Goal: Task Accomplishment & Management: Use online tool/utility

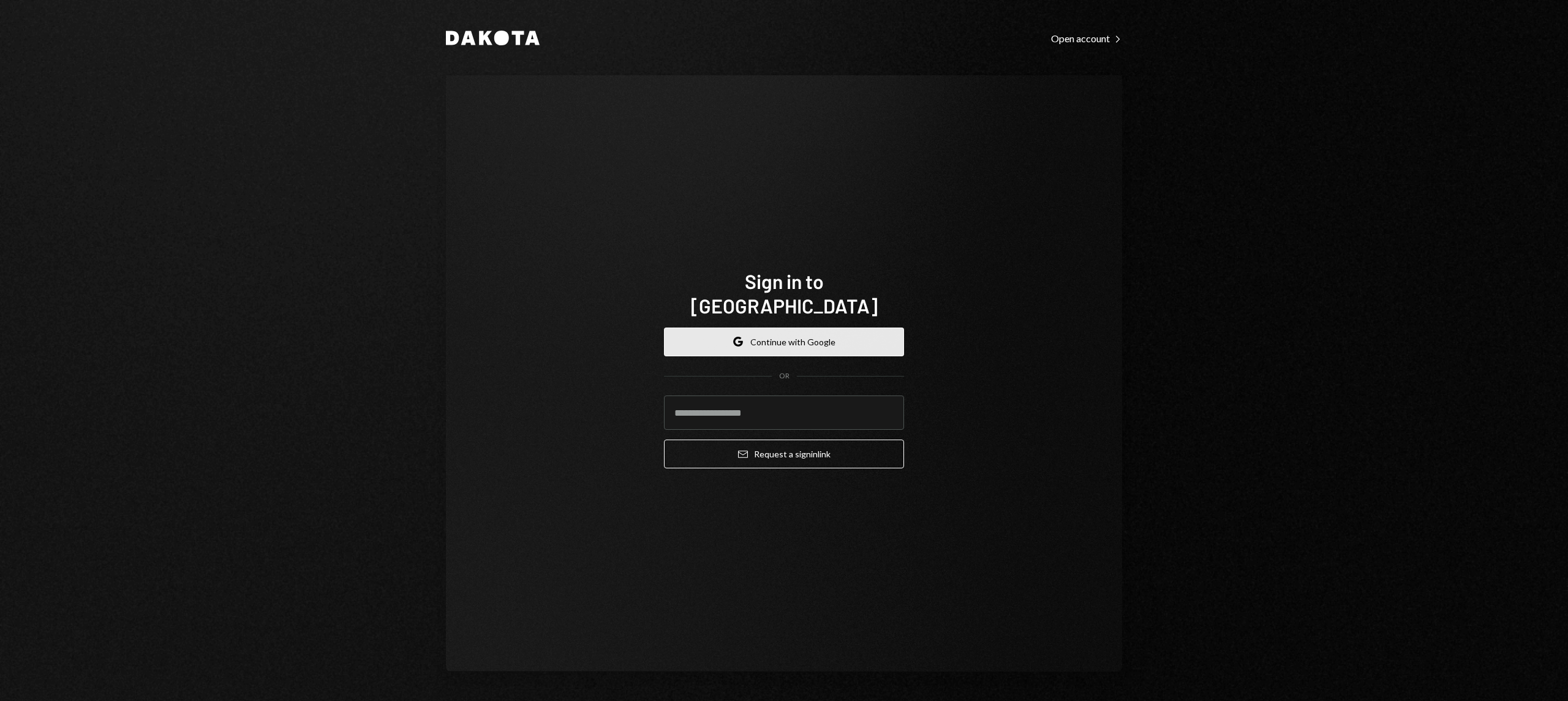
click at [739, 343] on icon "button" at bounding box center [738, 345] width 7 height 4
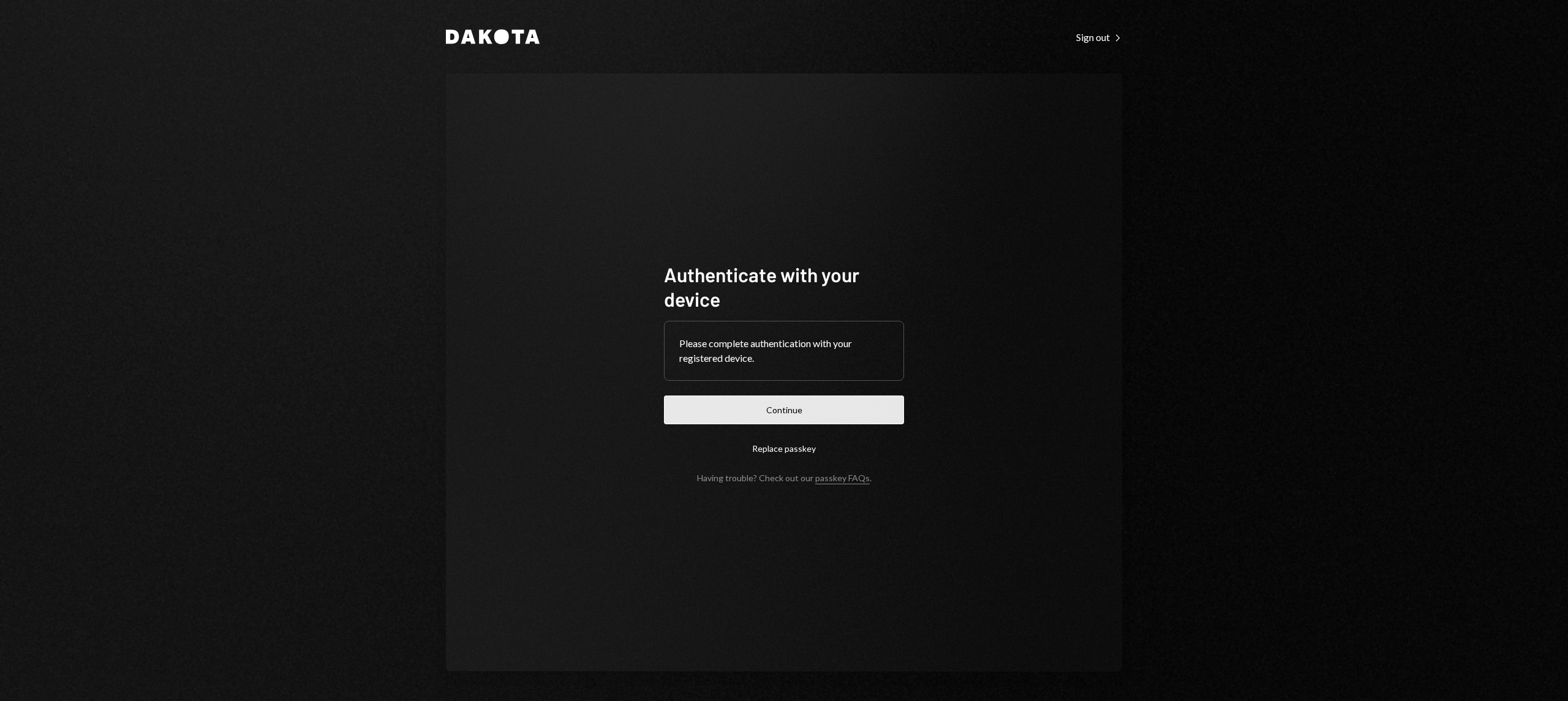
click at [838, 408] on button "Continue" at bounding box center [784, 410] width 240 height 28
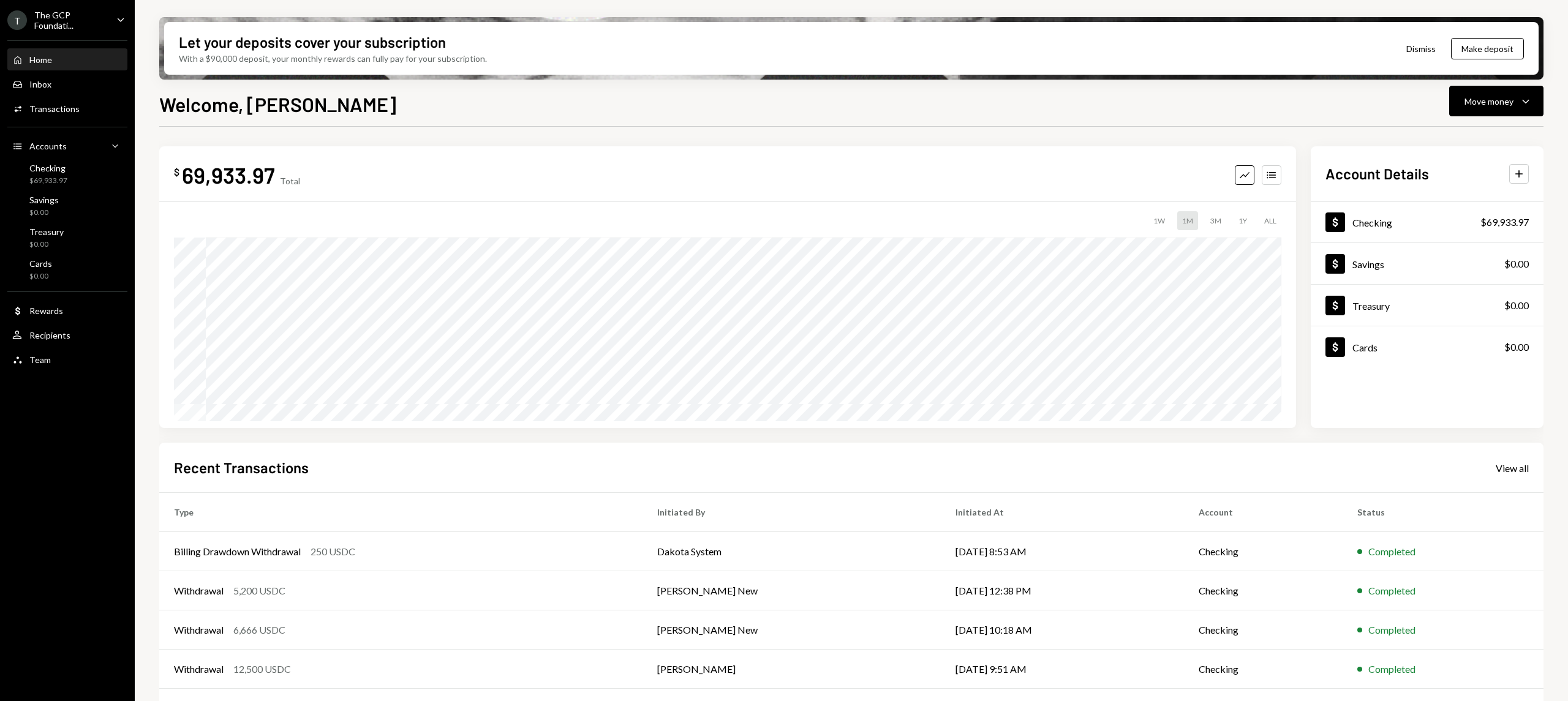
click at [44, 22] on div "The GCP Foundati..." at bounding box center [70, 20] width 72 height 21
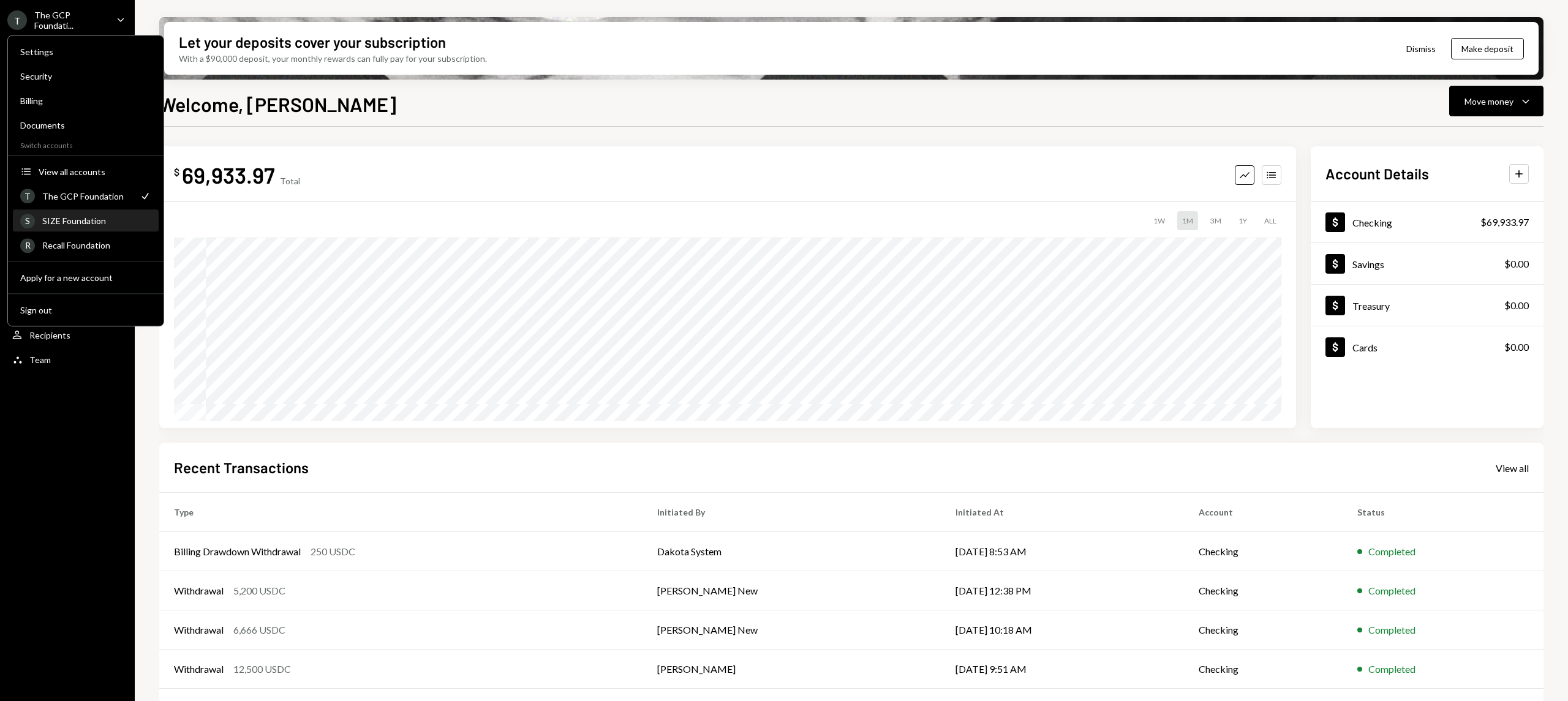
click at [74, 218] on div "SIZE Foundation" at bounding box center [96, 221] width 109 height 10
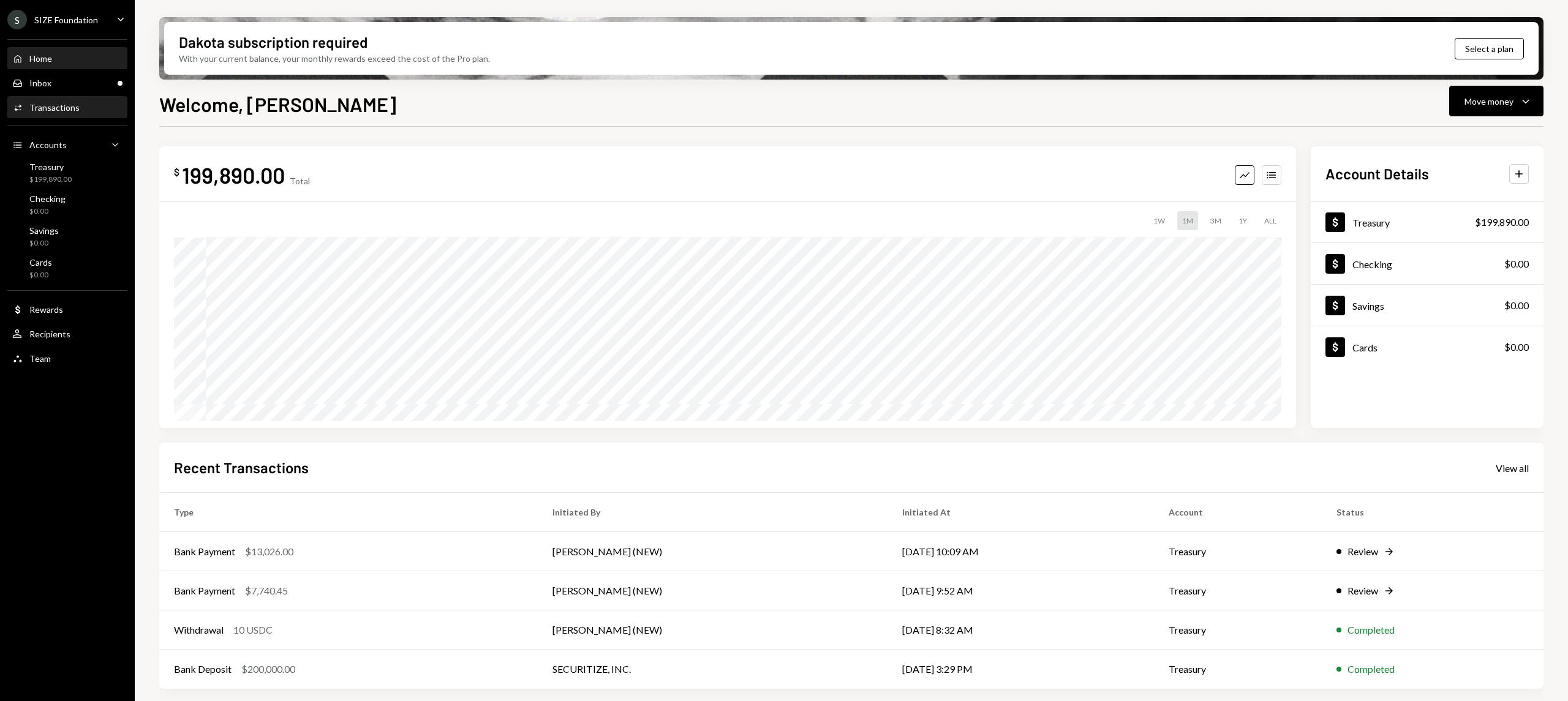
click at [82, 107] on div "Activities Transactions" at bounding box center [67, 107] width 110 height 11
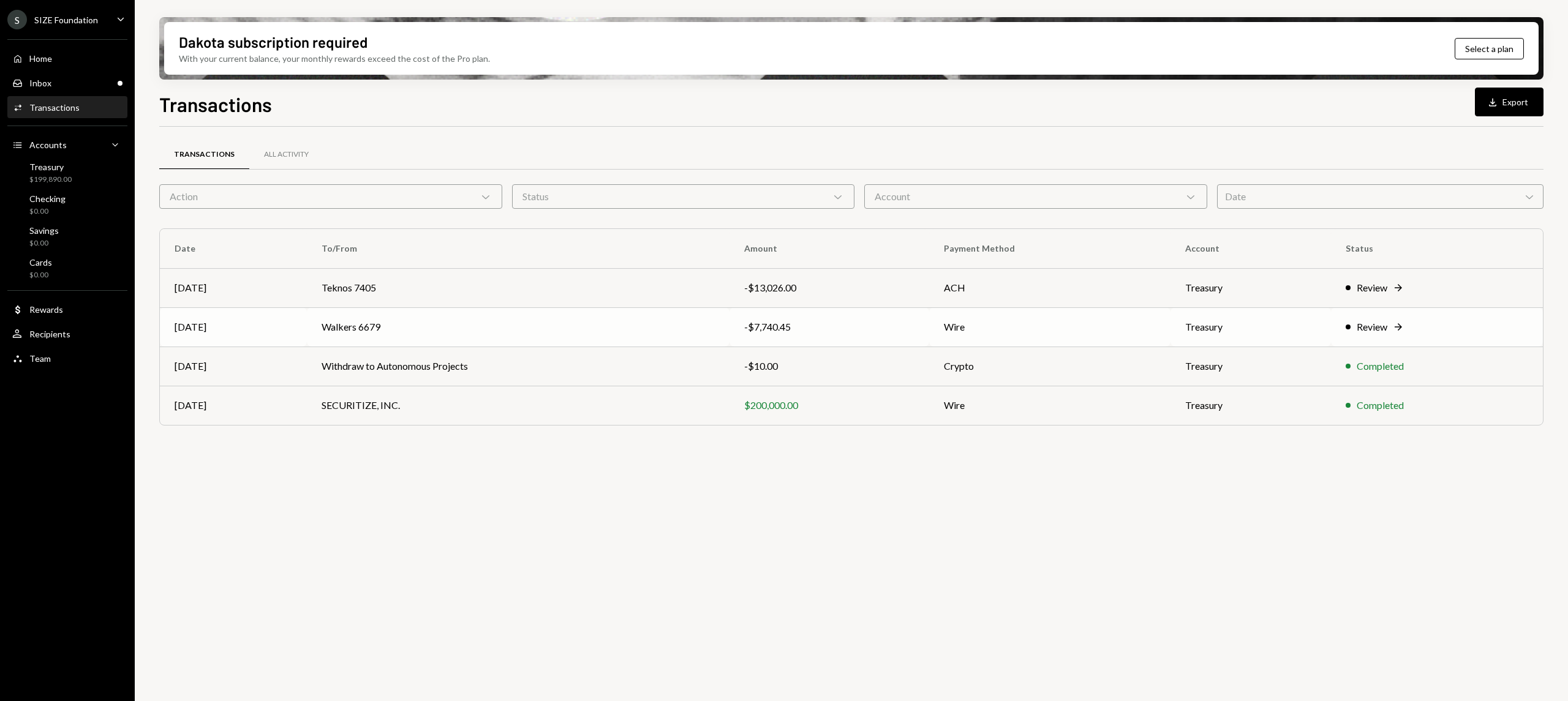
click at [1412, 326] on div "Review Right Arrow" at bounding box center [1437, 327] width 183 height 15
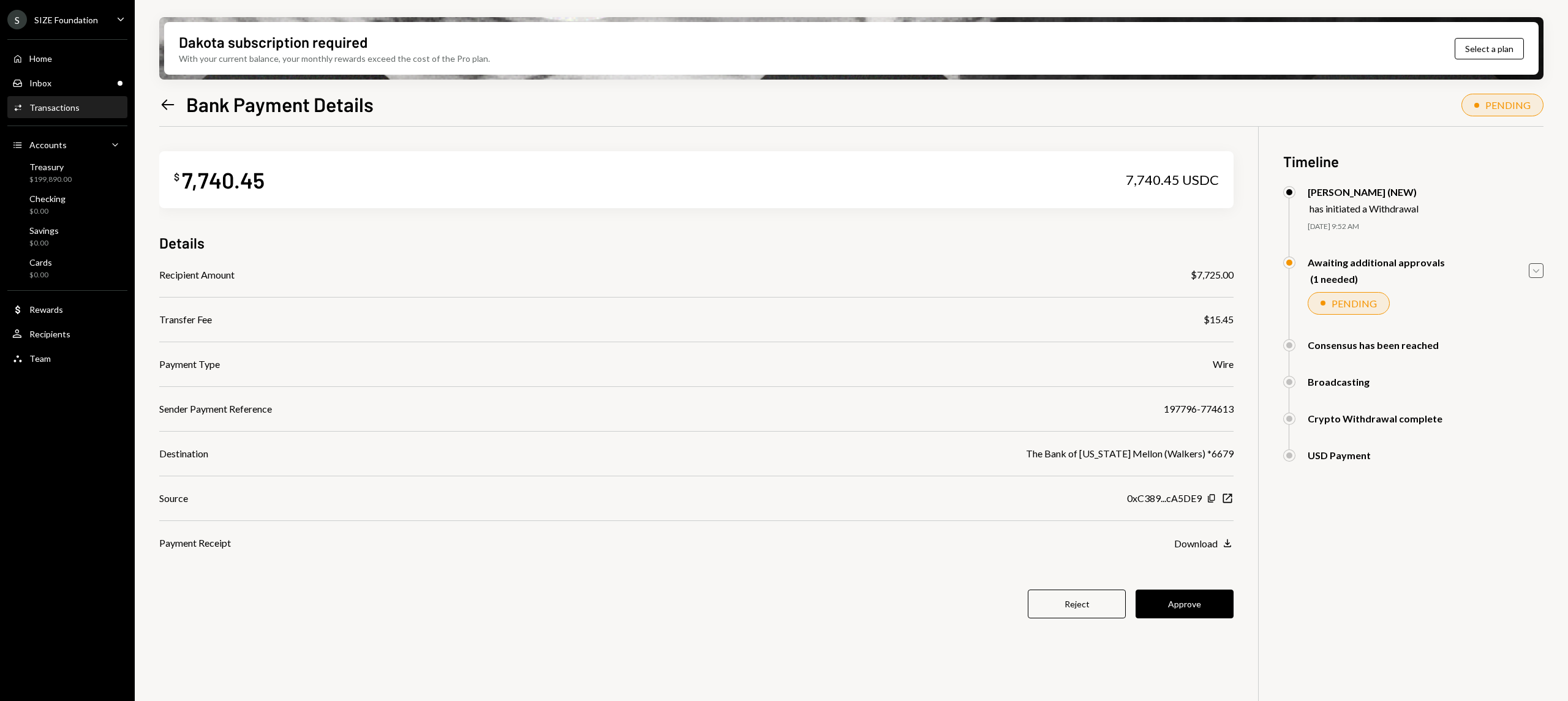
click at [1542, 264] on icon "Caret Down" at bounding box center [1537, 271] width 13 height 13
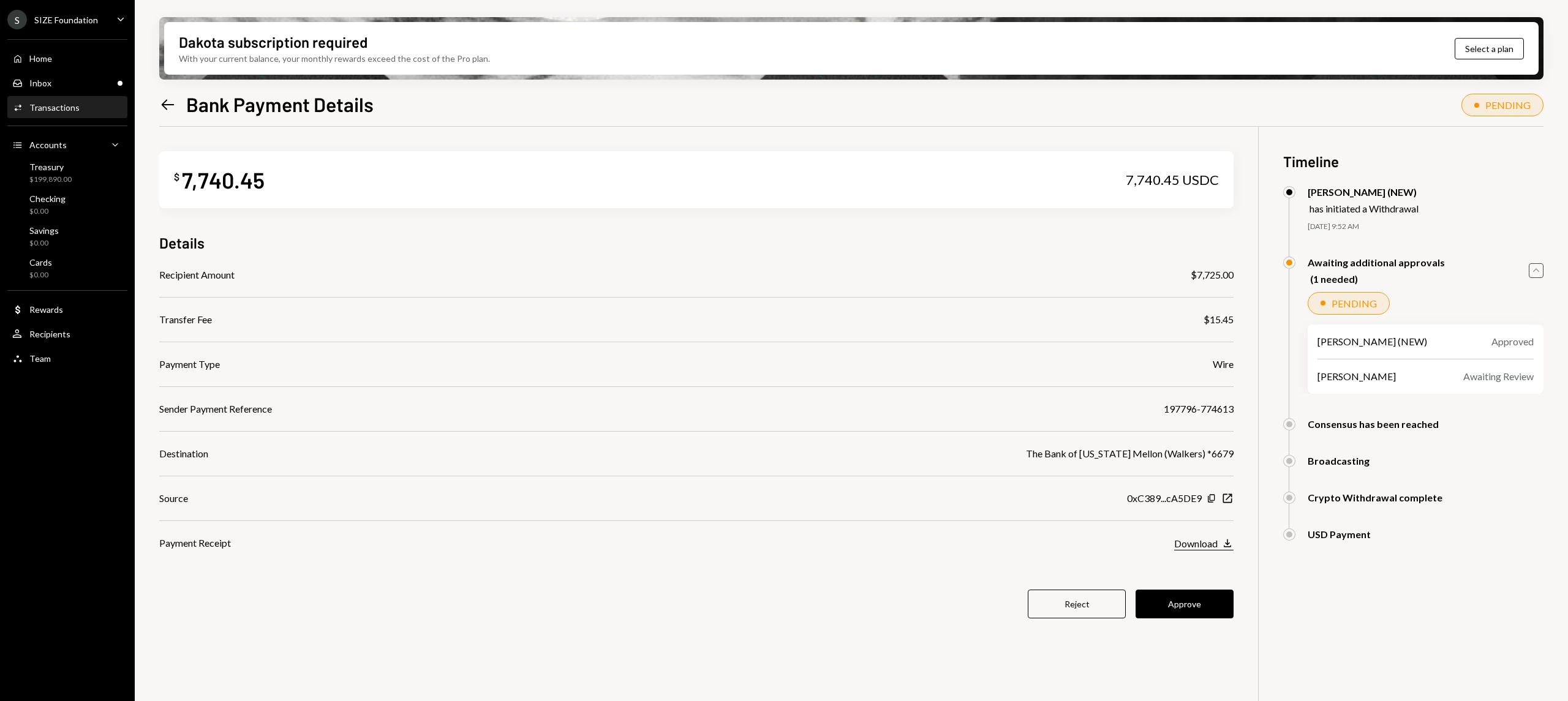
click at [1192, 546] on div "Download" at bounding box center [1196, 544] width 44 height 12
click at [1193, 608] on button "Approve" at bounding box center [1185, 604] width 98 height 28
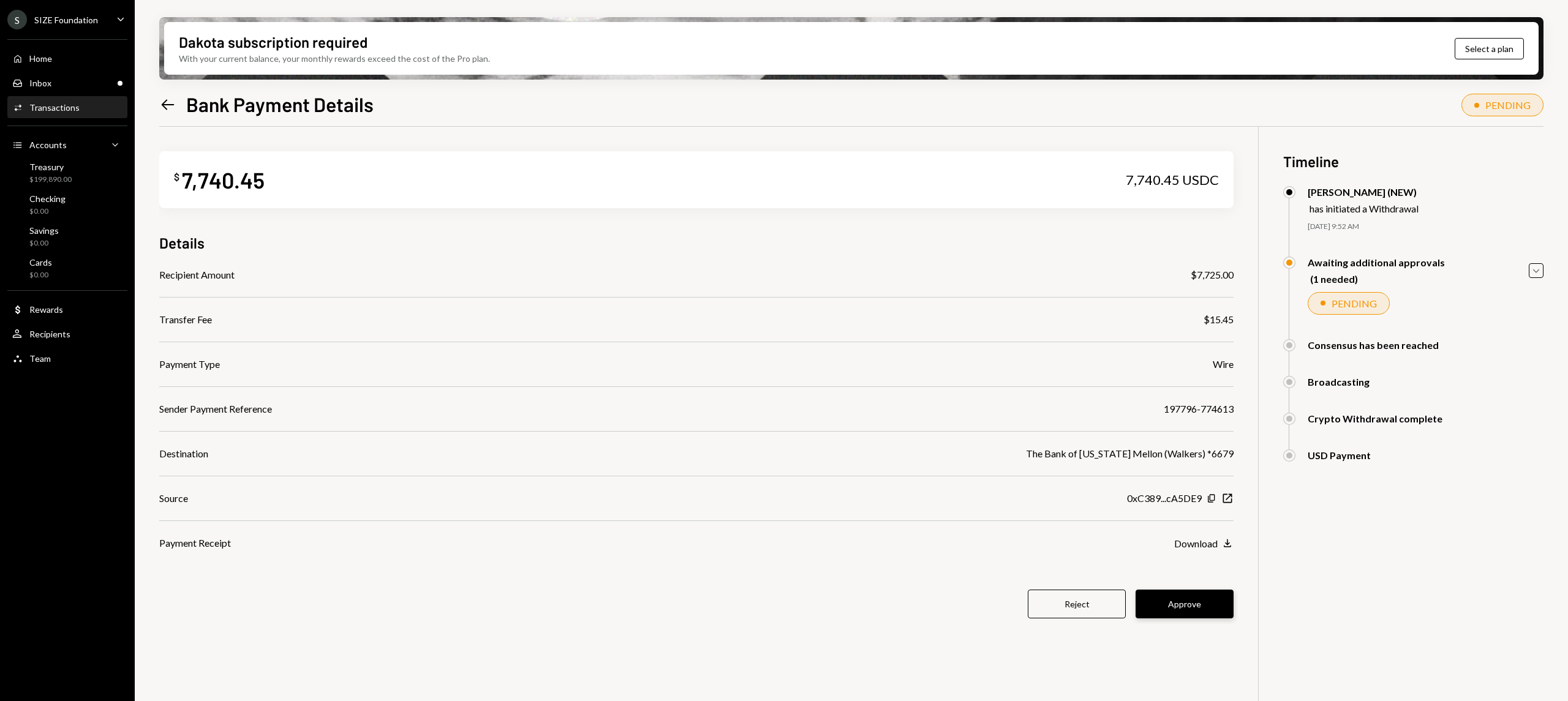
click at [1184, 603] on button "Approve" at bounding box center [1185, 604] width 98 height 28
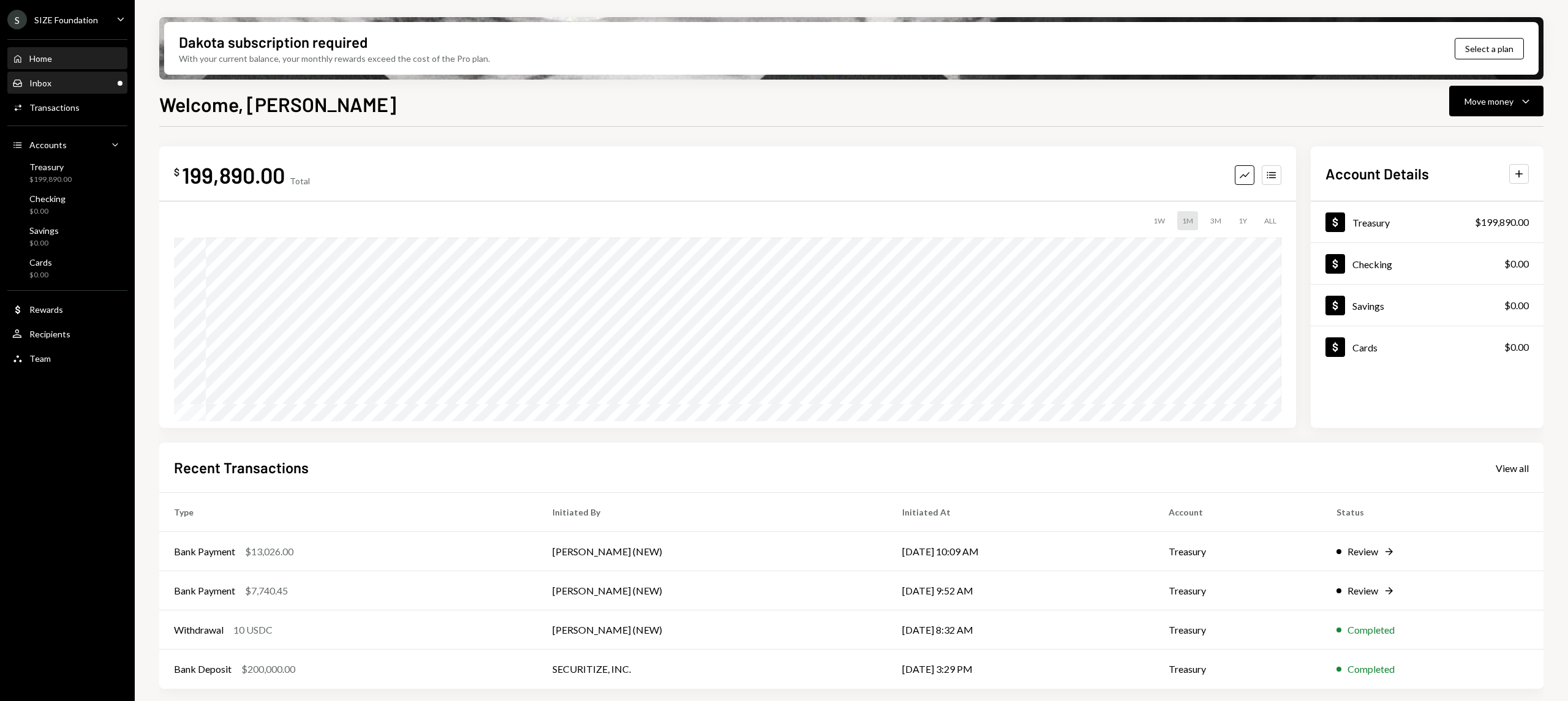
click at [111, 84] on div "Inbox Inbox" at bounding box center [67, 83] width 110 height 11
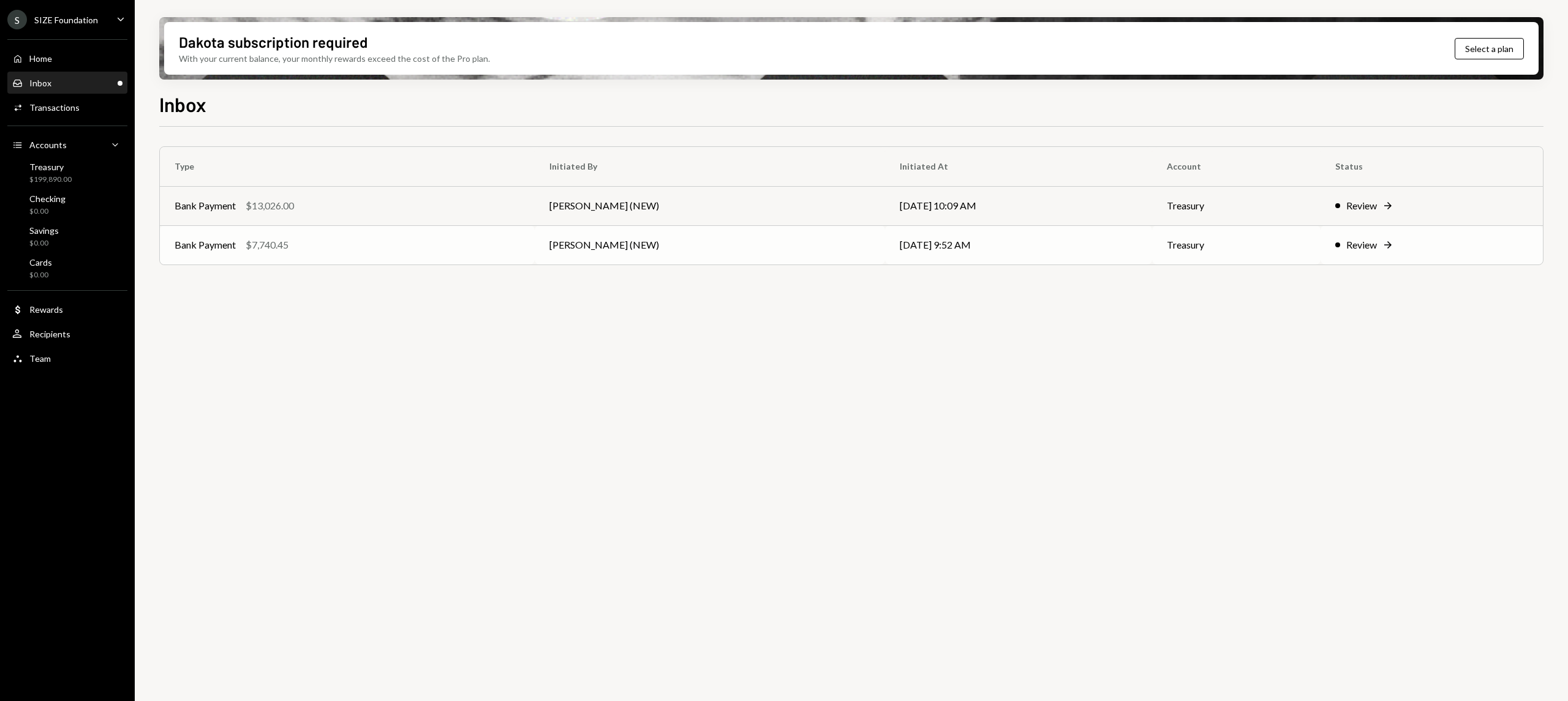
click at [1420, 248] on div "Review Right Arrow" at bounding box center [1432, 245] width 193 height 15
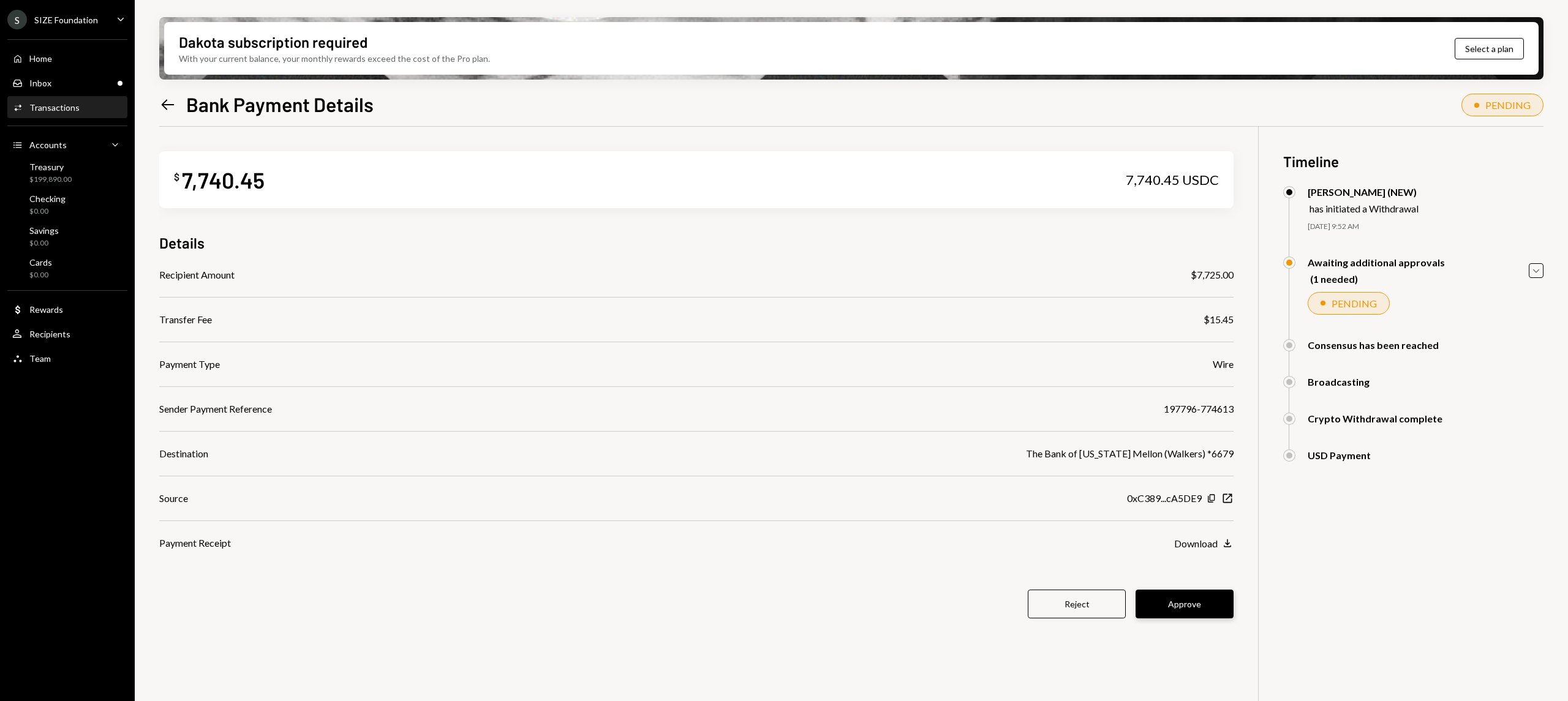
click at [1195, 608] on button "Approve" at bounding box center [1185, 604] width 98 height 28
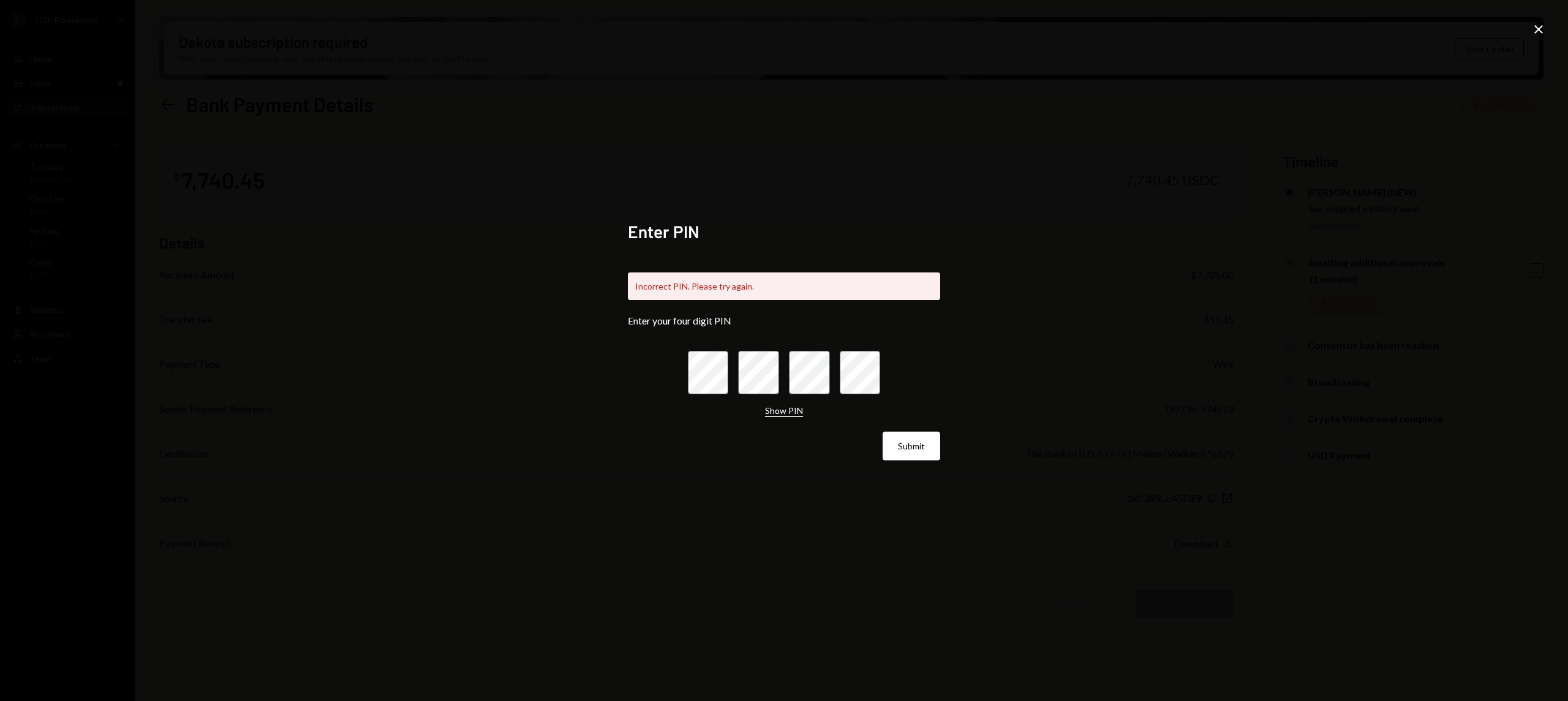
click at [768, 405] on button "Show PIN" at bounding box center [784, 411] width 38 height 12
click at [870, 378] on div at bounding box center [784, 373] width 193 height 44
click at [883, 432] on button "Submit" at bounding box center [911, 445] width 58 height 28
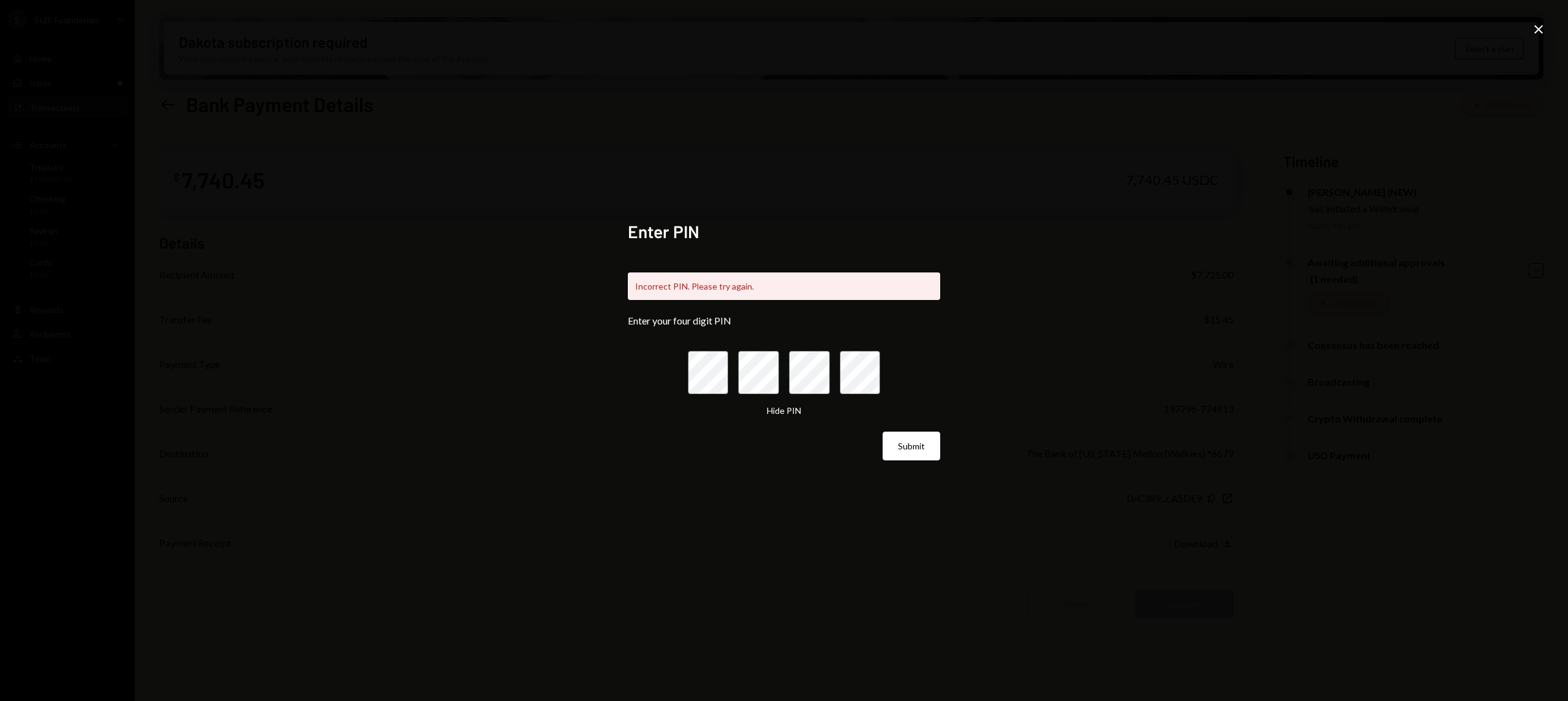
click at [883, 432] on button "Submit" at bounding box center [911, 445] width 58 height 28
click at [789, 405] on div "Hide PIN" at bounding box center [784, 411] width 193 height 13
click at [785, 407] on button "Hide PIN" at bounding box center [784, 411] width 34 height 12
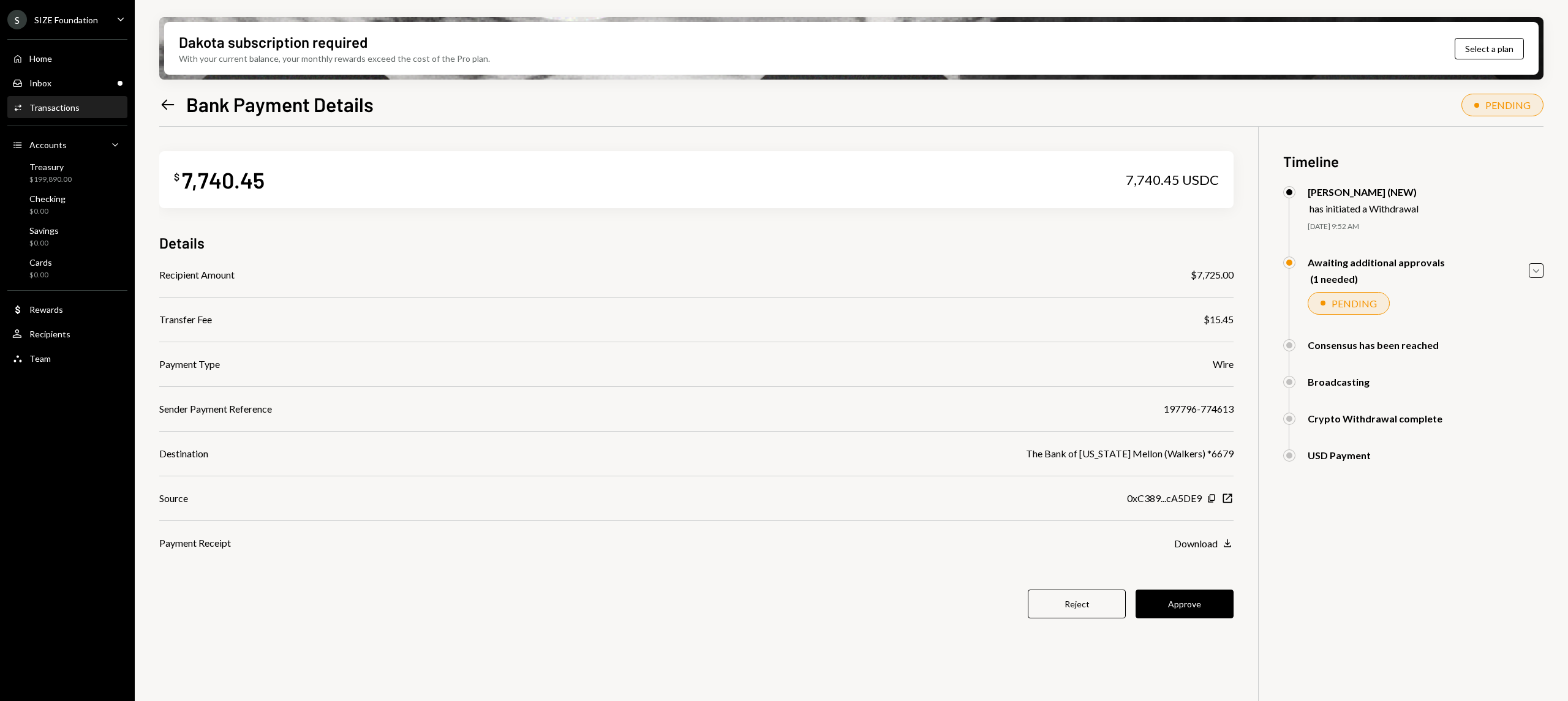
click at [69, 21] on div "SIZE Foundation" at bounding box center [66, 20] width 64 height 10
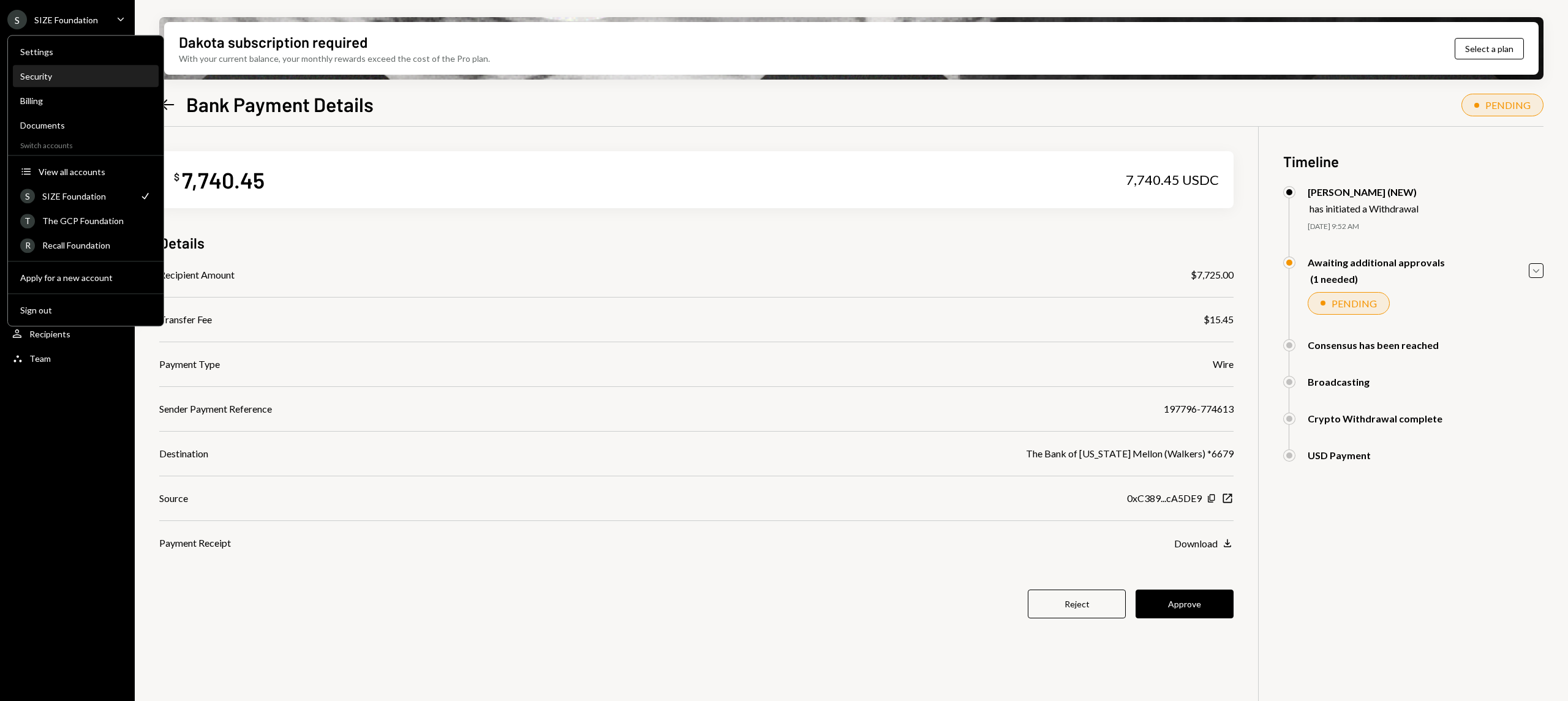
click at [76, 72] on div "Security" at bounding box center [86, 76] width 131 height 10
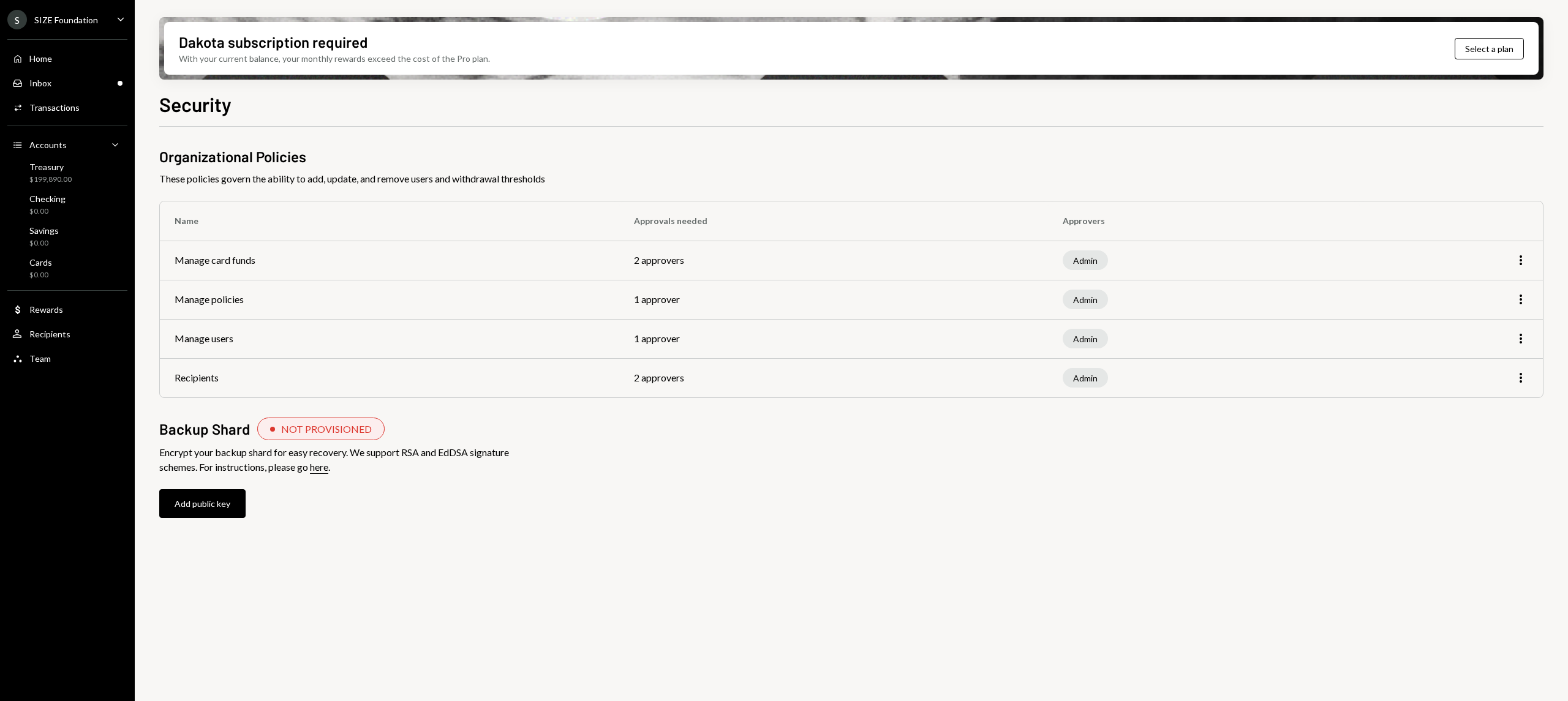
click at [111, 16] on div "S SIZE Foundation Caret Down" at bounding box center [67, 19] width 135 height 20
click at [530, 434] on div "Backup Shard NOT PROVISIONED" at bounding box center [852, 429] width 1385 height 23
click at [109, 17] on div "S SIZE Foundation Caret Down" at bounding box center [67, 19] width 135 height 20
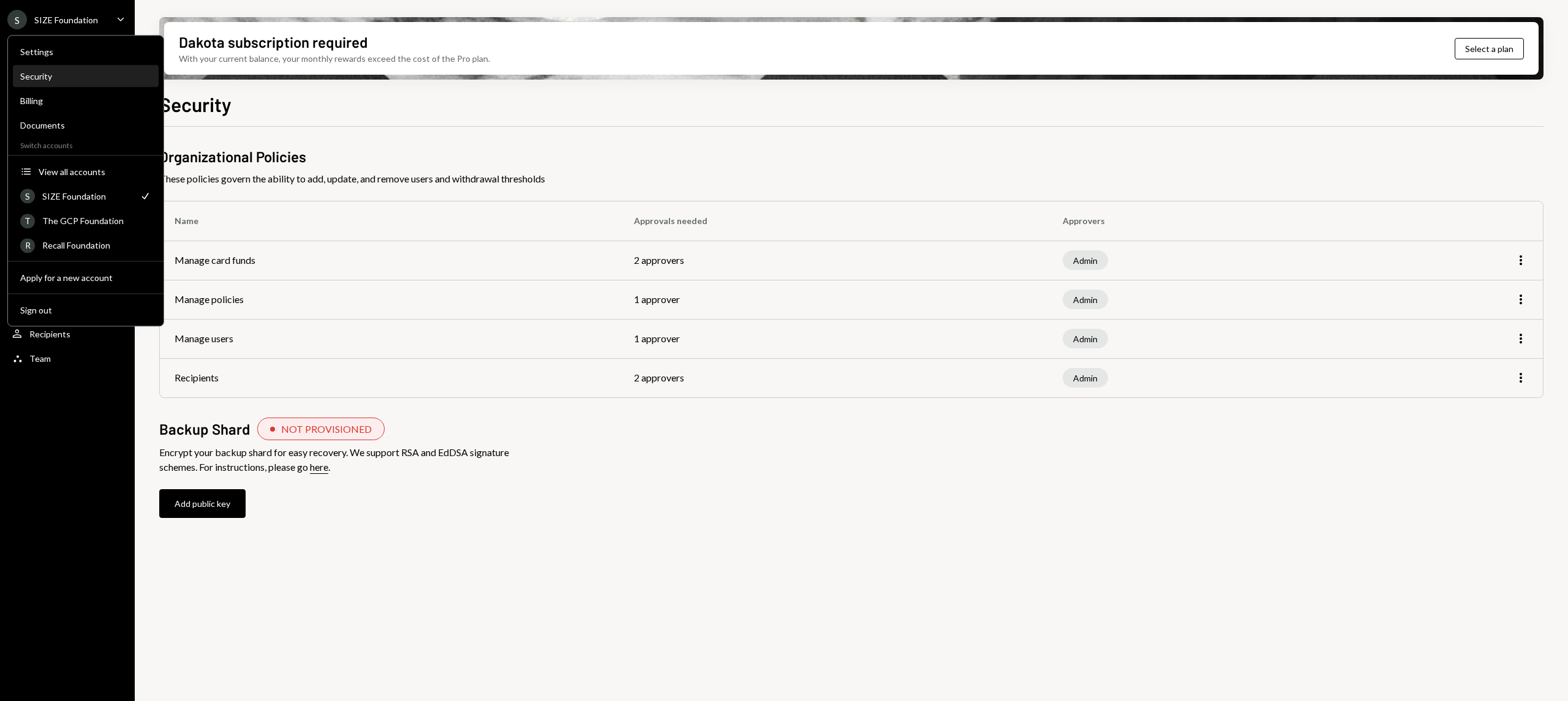
click at [89, 69] on div "Security" at bounding box center [86, 77] width 131 height 21
drag, startPoint x: 492, startPoint y: 518, endPoint x: 483, endPoint y: 510, distance: 12.0
click at [492, 518] on div "Organizational Policies These policies govern the ability to add, update, and r…" at bounding box center [852, 344] width 1385 height 397
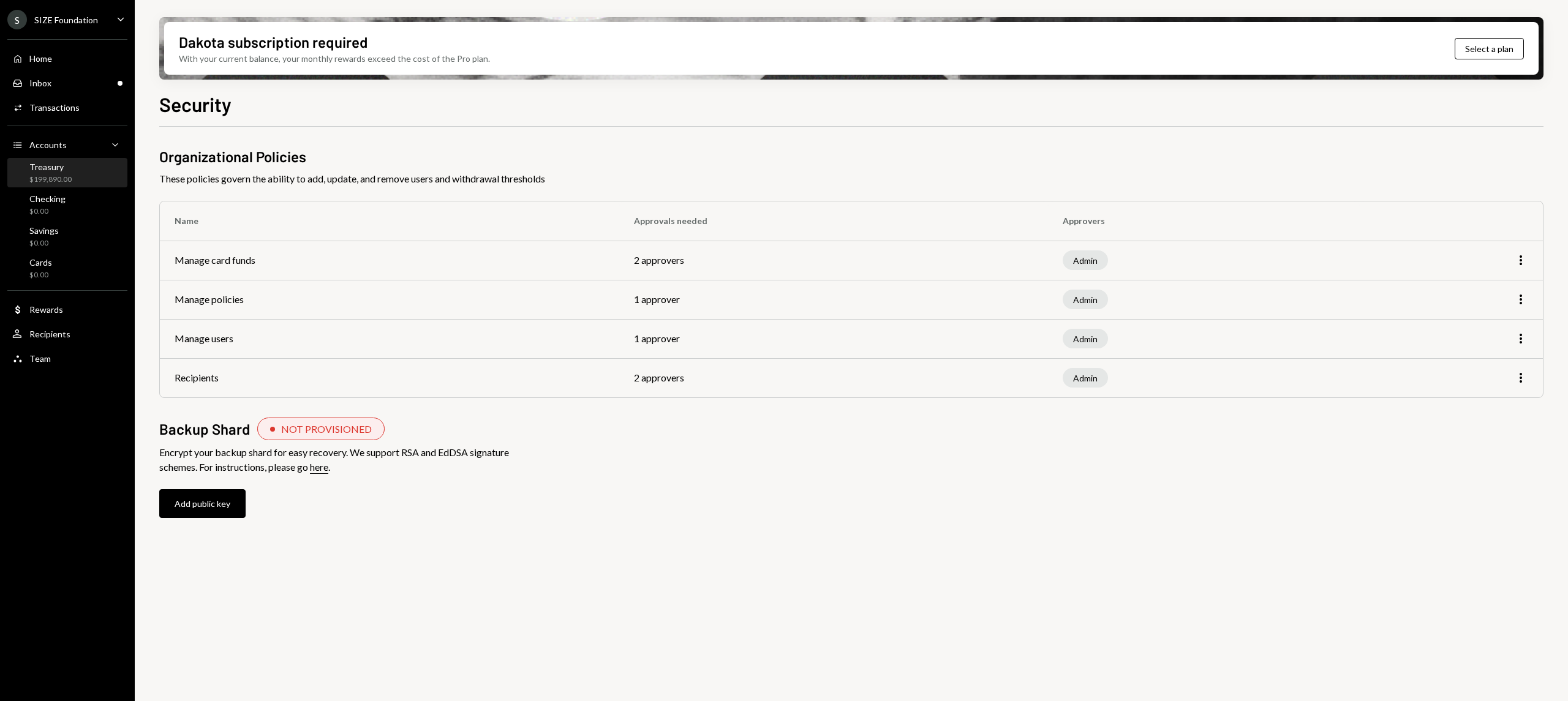
click at [80, 167] on div "Treasury $199,890.00" at bounding box center [67, 173] width 110 height 23
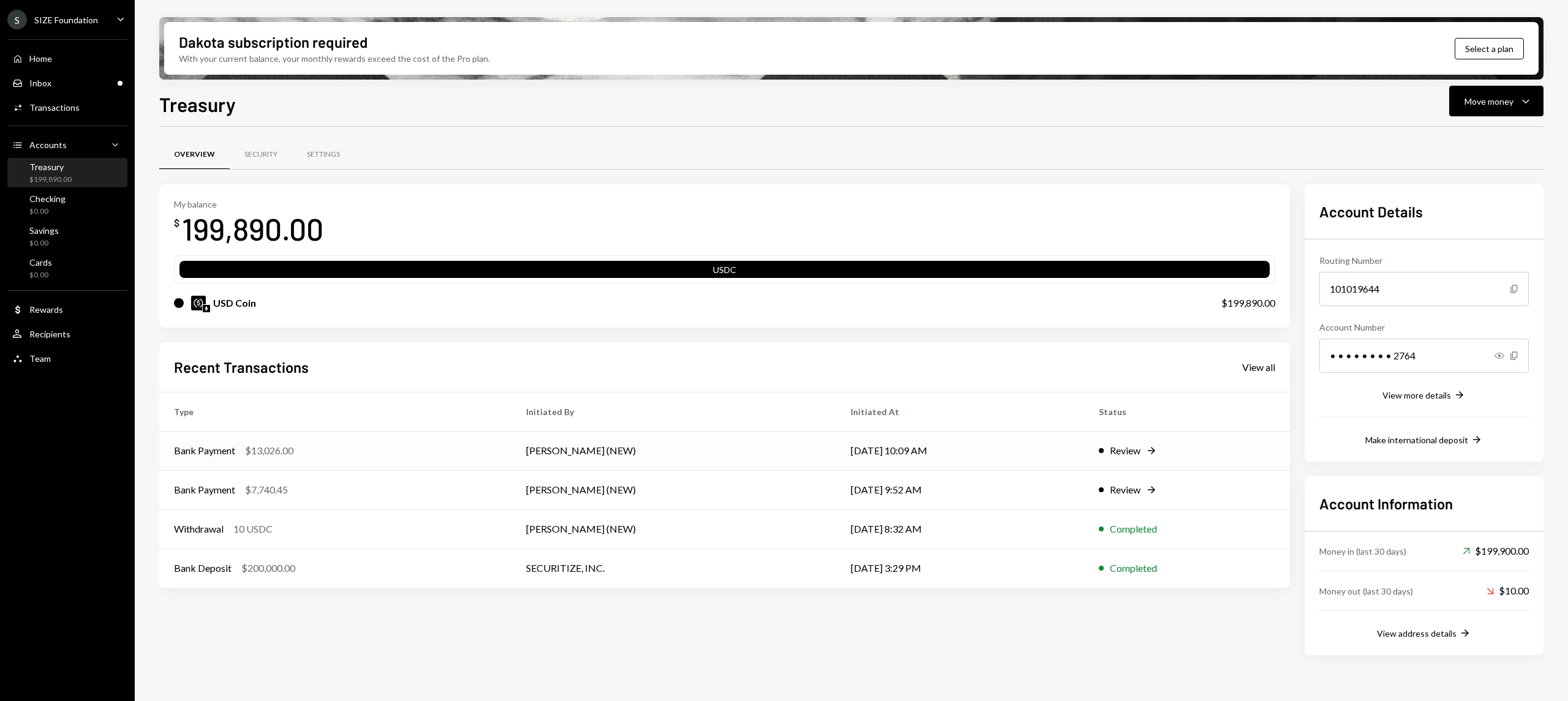
click at [1185, 443] on div "Review Right Arrow" at bounding box center [1188, 451] width 177 height 15
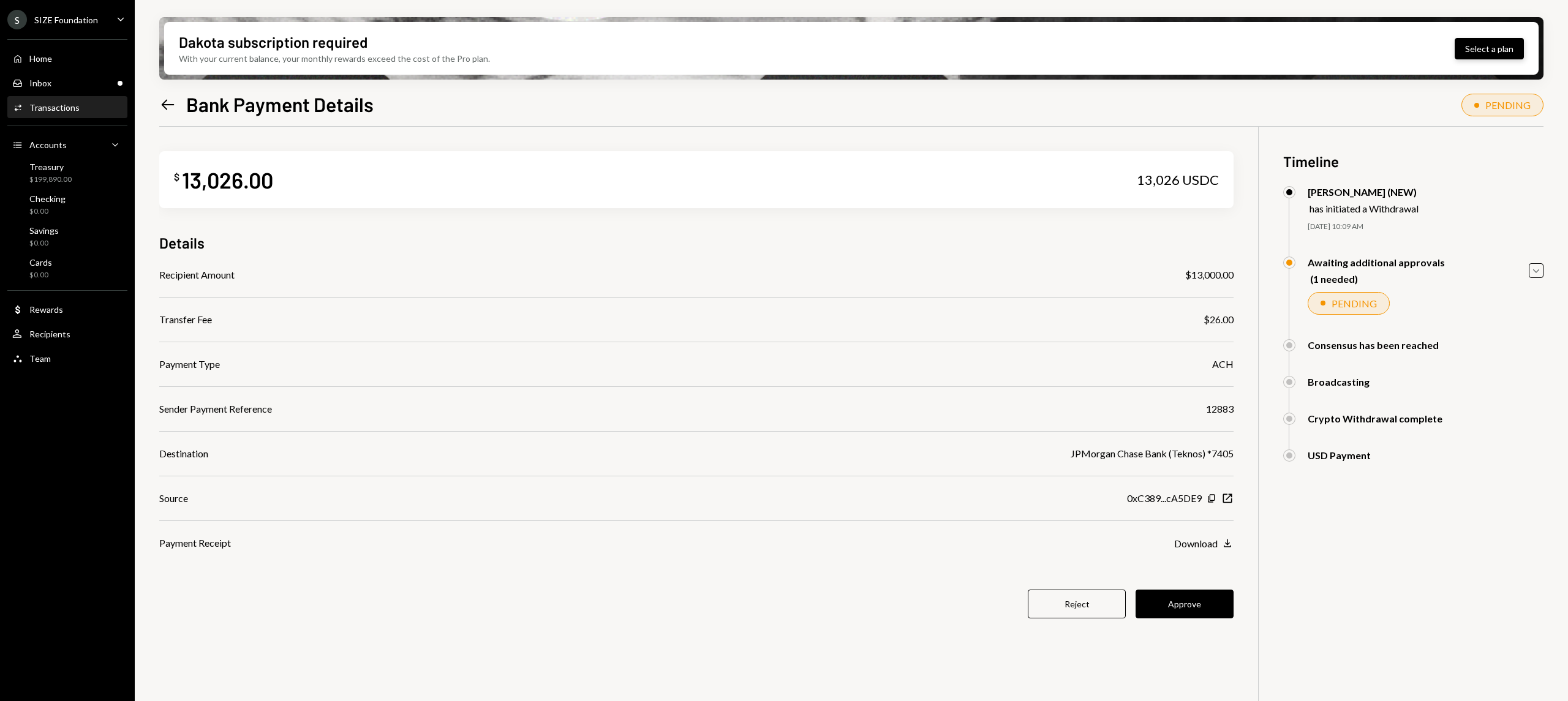
click at [1498, 54] on button "Select a plan" at bounding box center [1489, 48] width 69 height 21
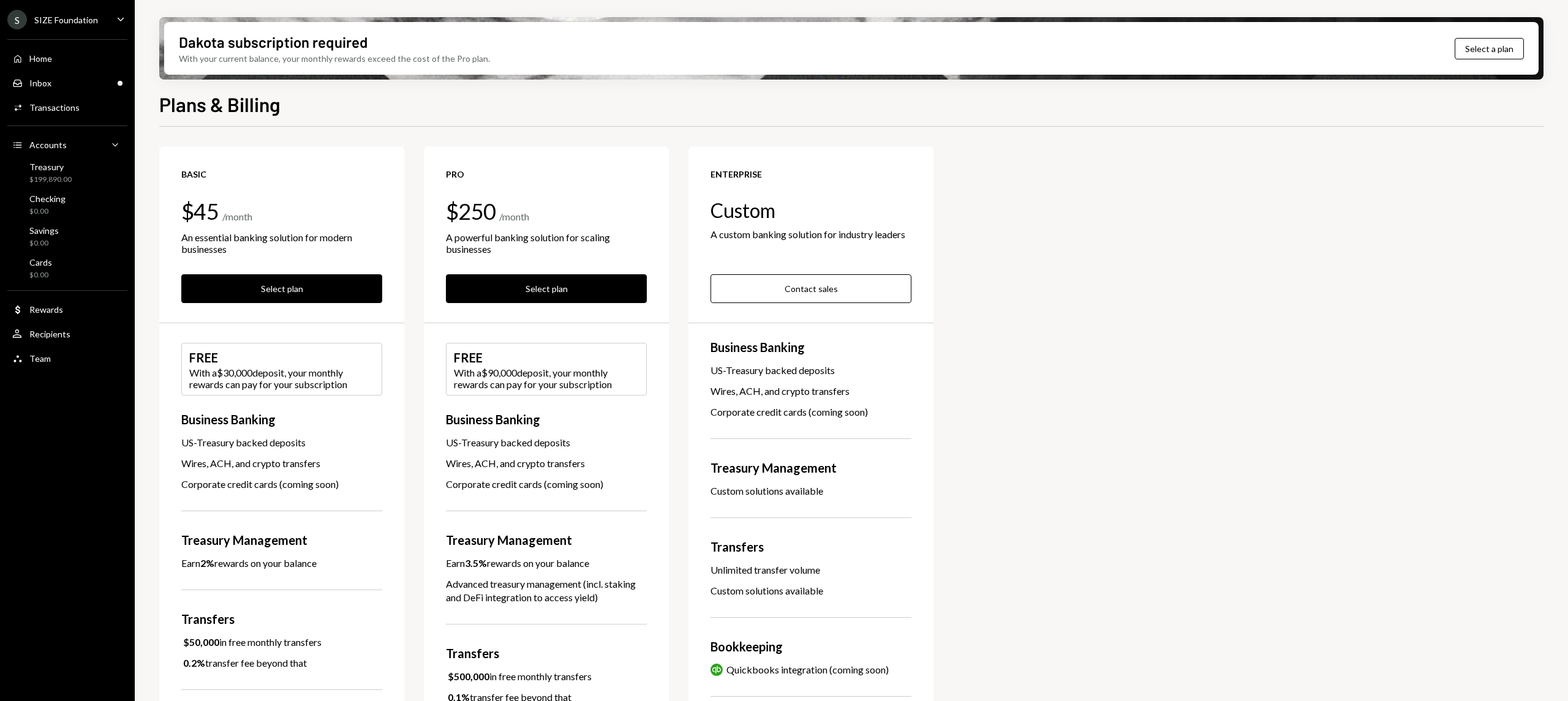
drag, startPoint x: 522, startPoint y: 711, endPoint x: 1063, endPoint y: 512, distance: 576.4
click at [1106, 508] on div "Basic $45 / month An essential banking solution for modern businesses Select pl…" at bounding box center [852, 525] width 1385 height 759
click at [572, 291] on button "Select plan" at bounding box center [546, 288] width 201 height 28
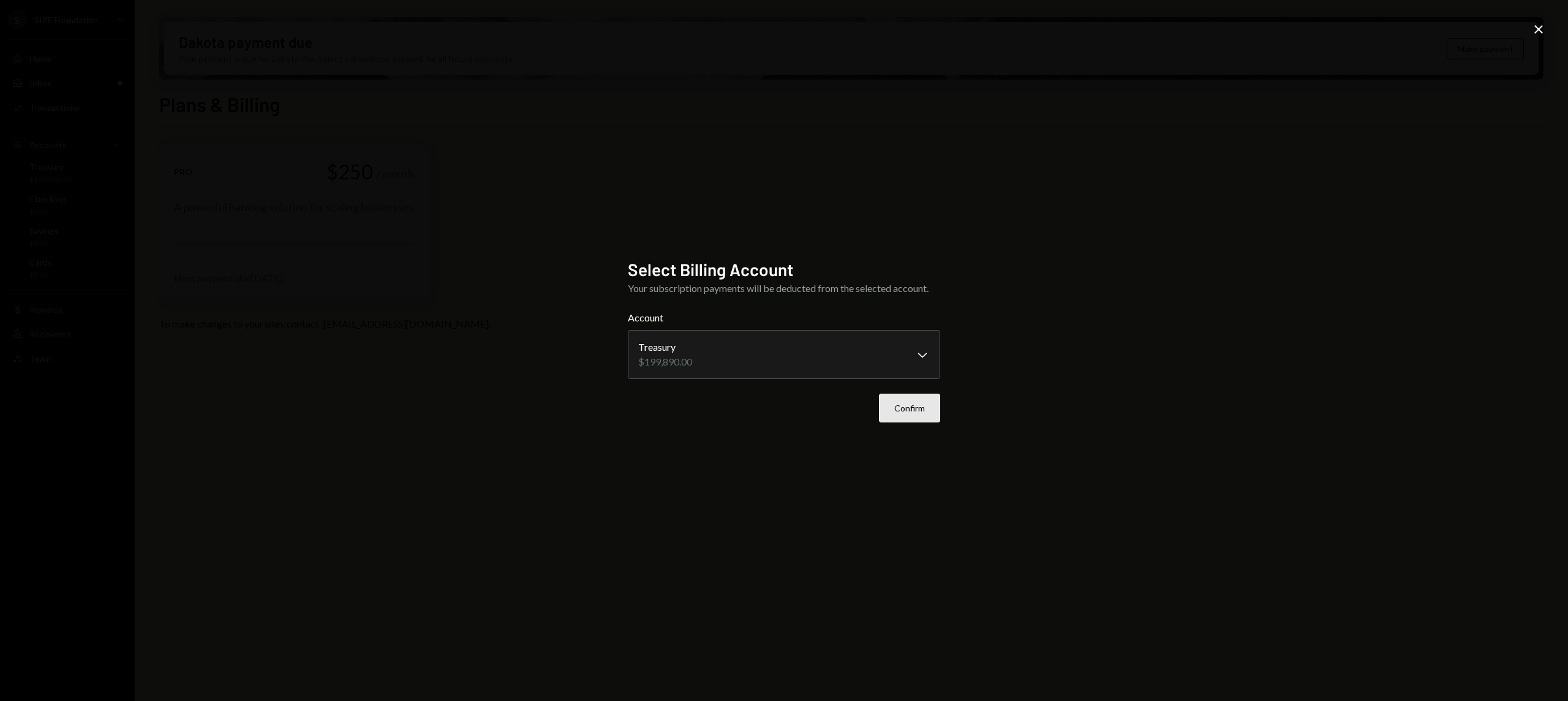
click at [924, 398] on button "Confirm" at bounding box center [910, 407] width 61 height 28
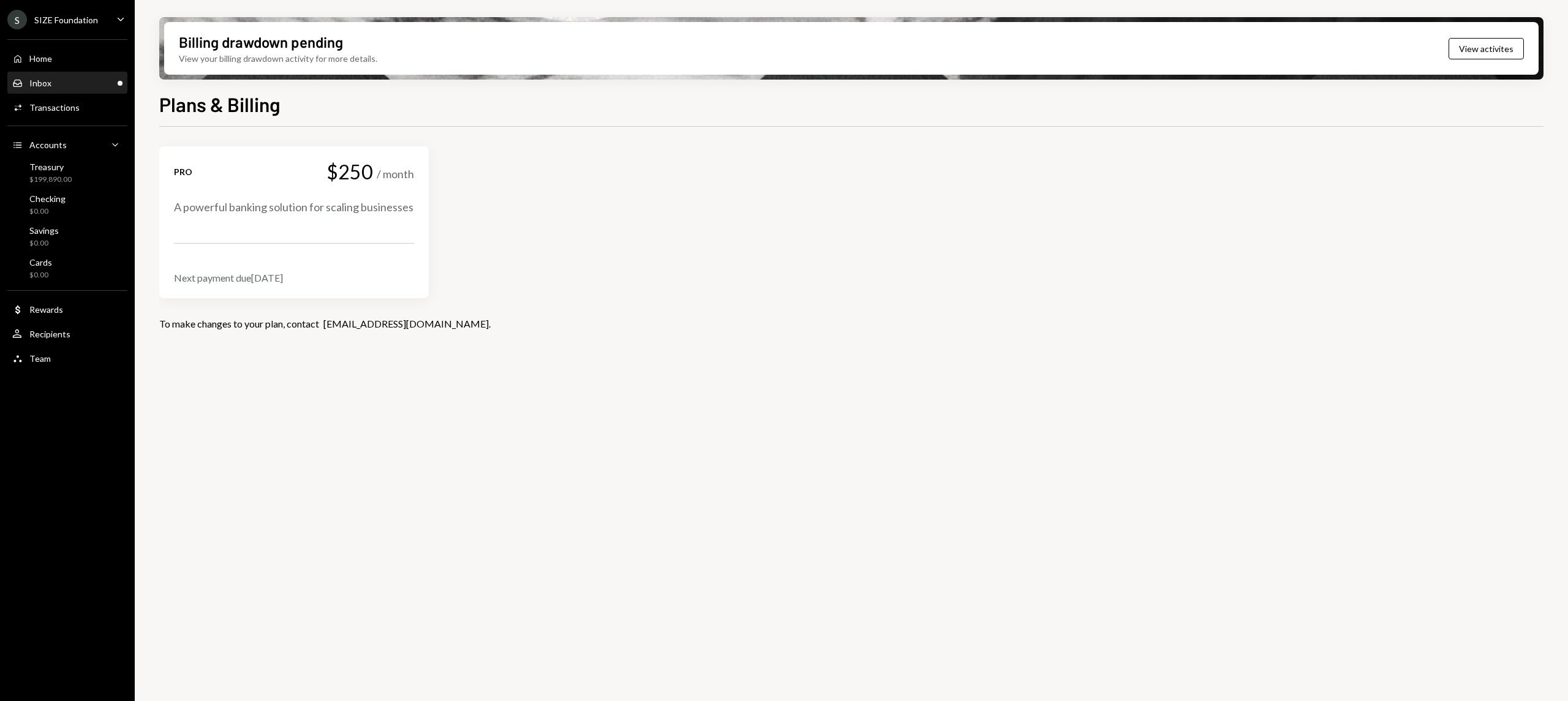
click at [92, 86] on div "Inbox Inbox" at bounding box center [67, 83] width 110 height 11
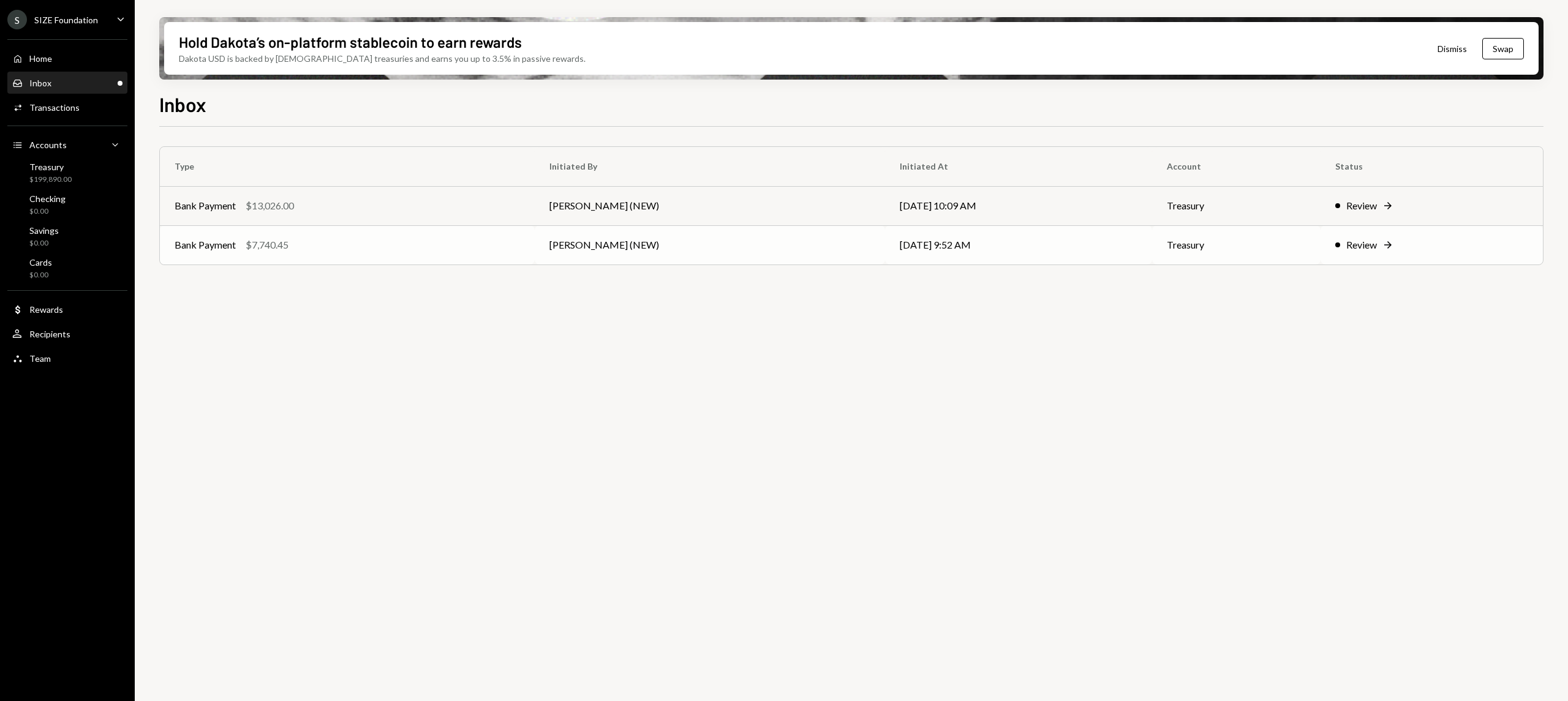
click at [1437, 257] on td "Review Right Arrow" at bounding box center [1432, 245] width 223 height 39
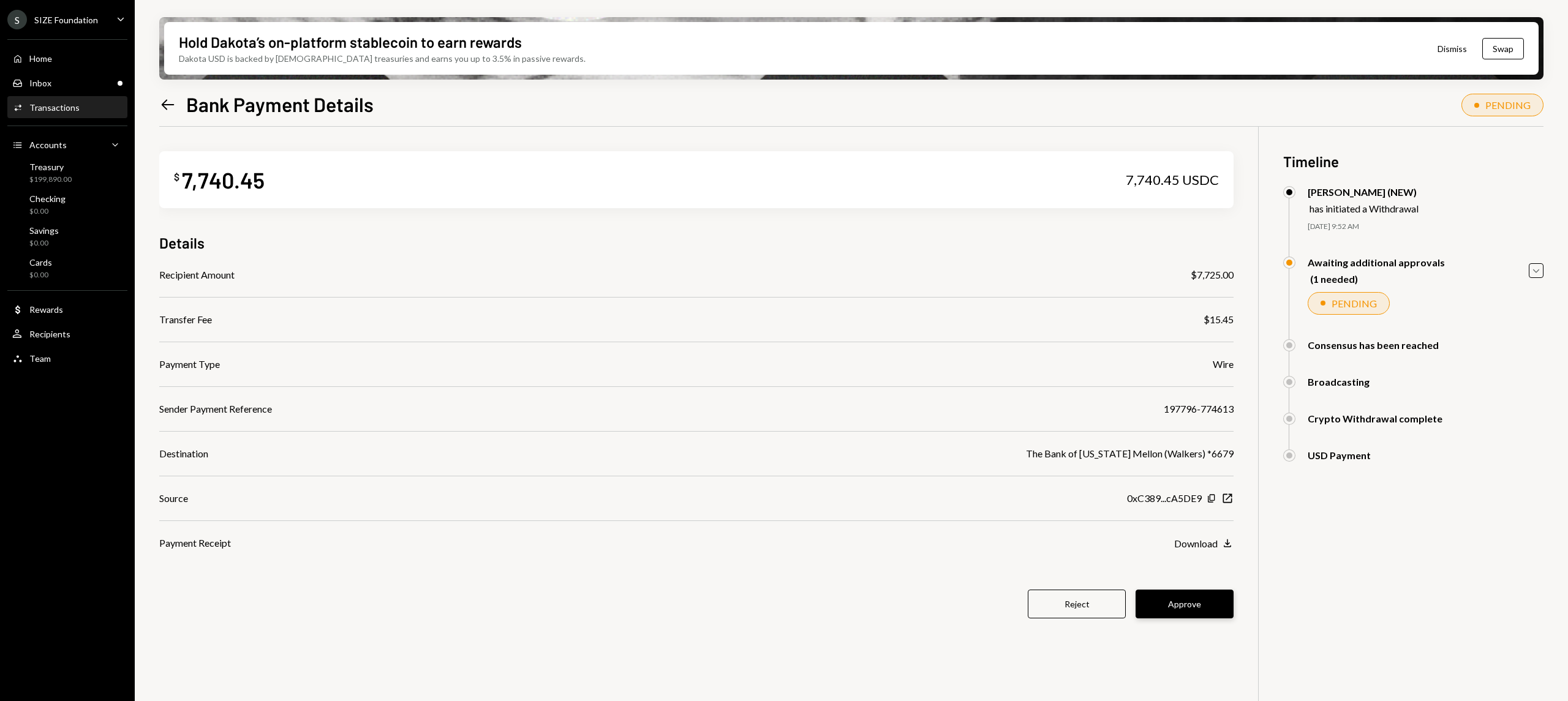
click at [1186, 602] on button "Approve" at bounding box center [1185, 604] width 98 height 28
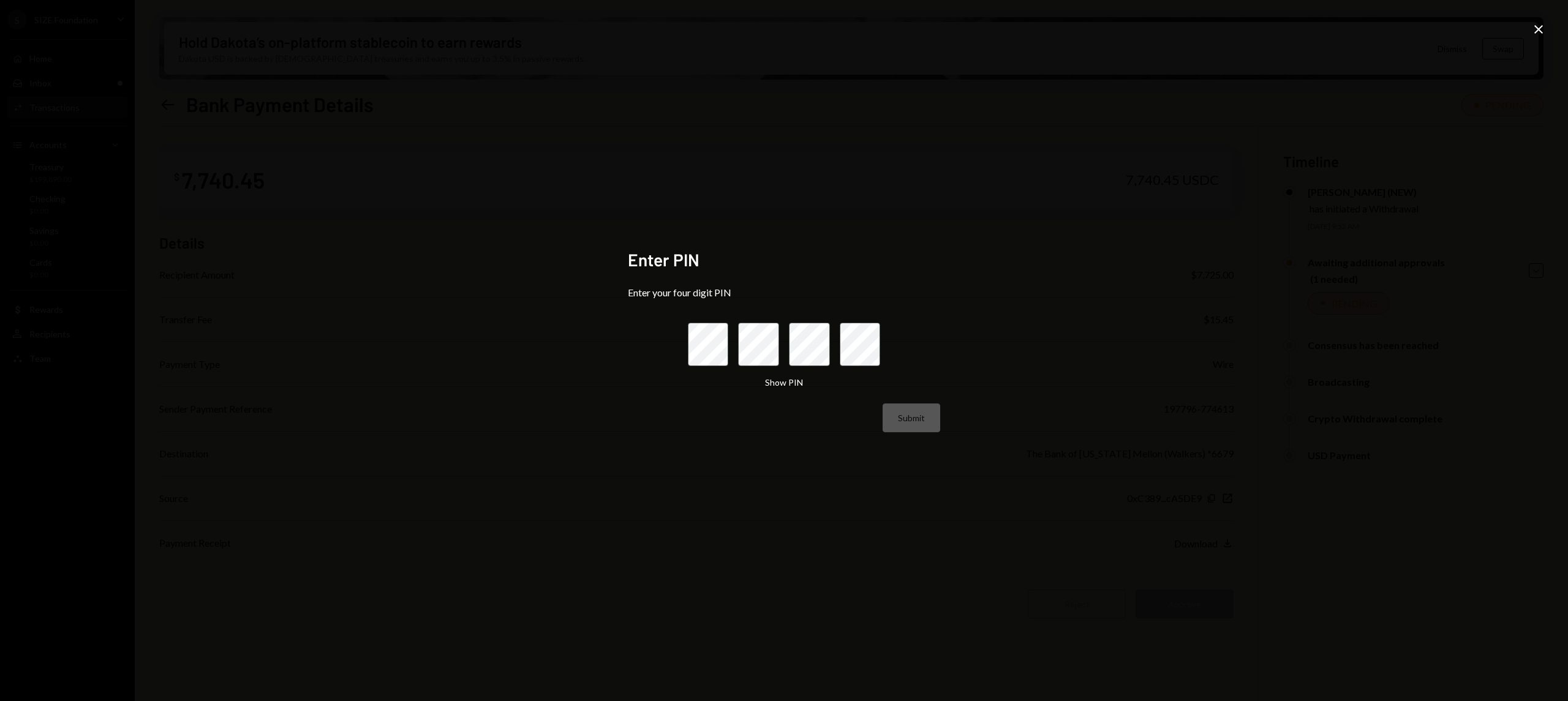
click at [1022, 272] on div "Enter PIN Enter your four digit PIN Show PIN Submit Close" at bounding box center [784, 350] width 1568 height 701
click at [1545, 21] on div "Enter PIN Enter your four digit PIN Show PIN Submit Close" at bounding box center [784, 350] width 1568 height 701
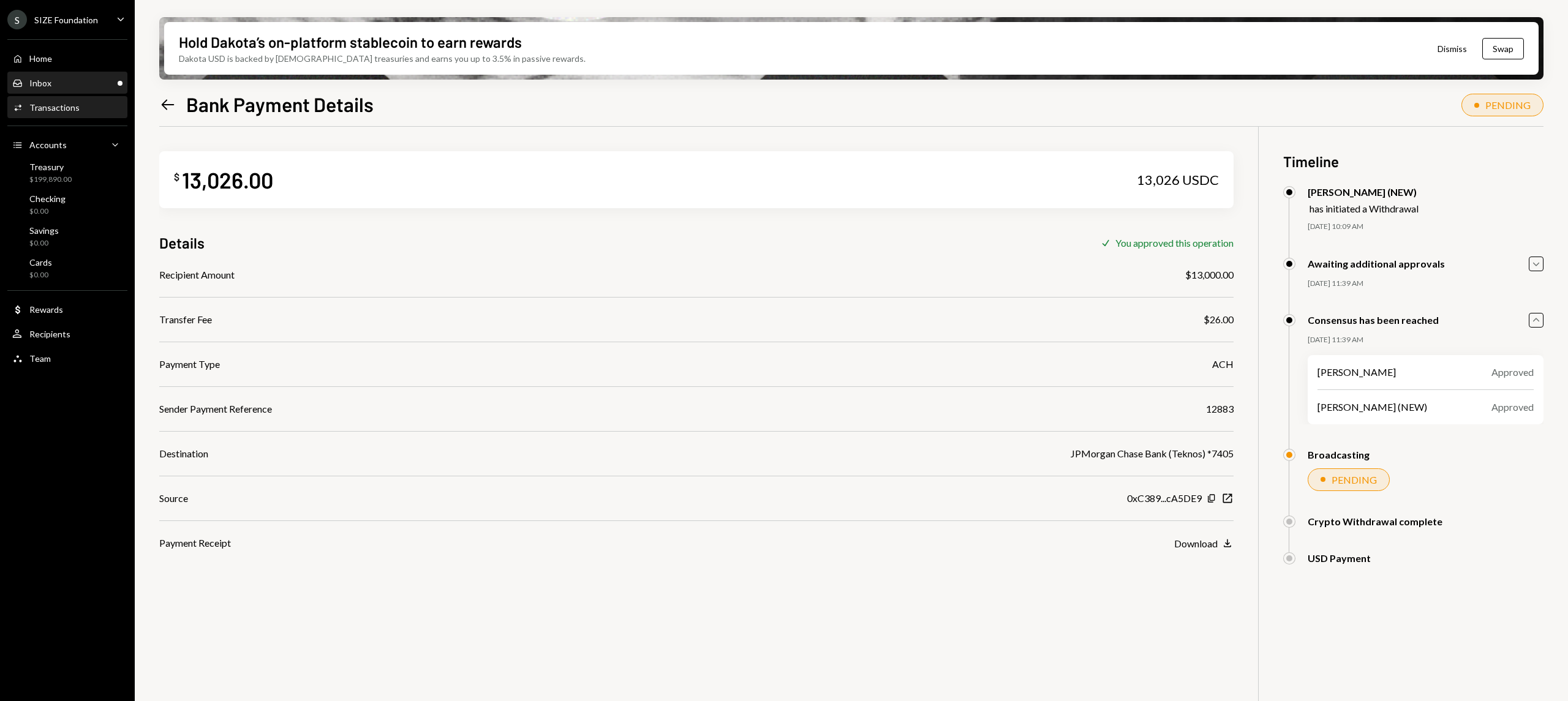
click at [66, 80] on div "Inbox Inbox" at bounding box center [67, 83] width 110 height 11
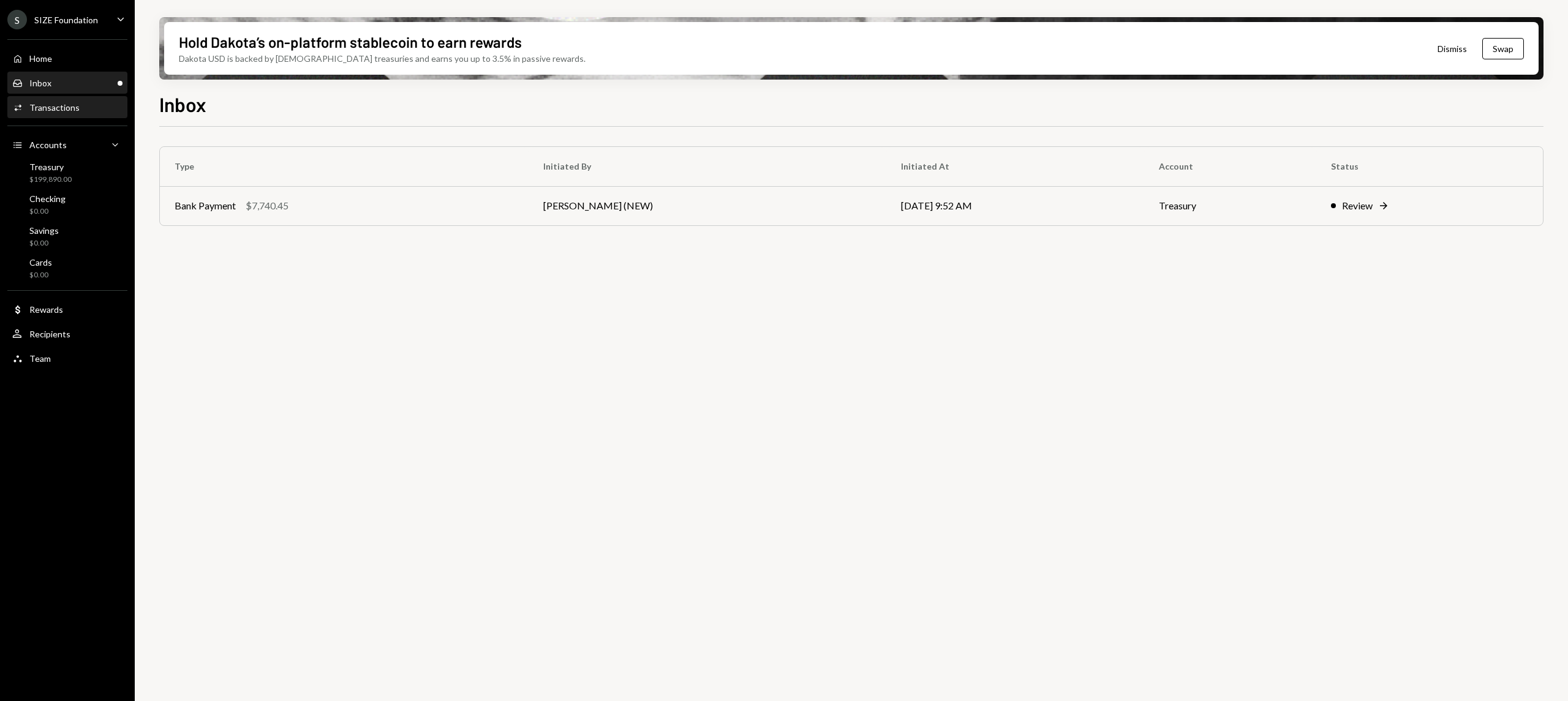
click at [70, 105] on div "Transactions" at bounding box center [54, 107] width 50 height 10
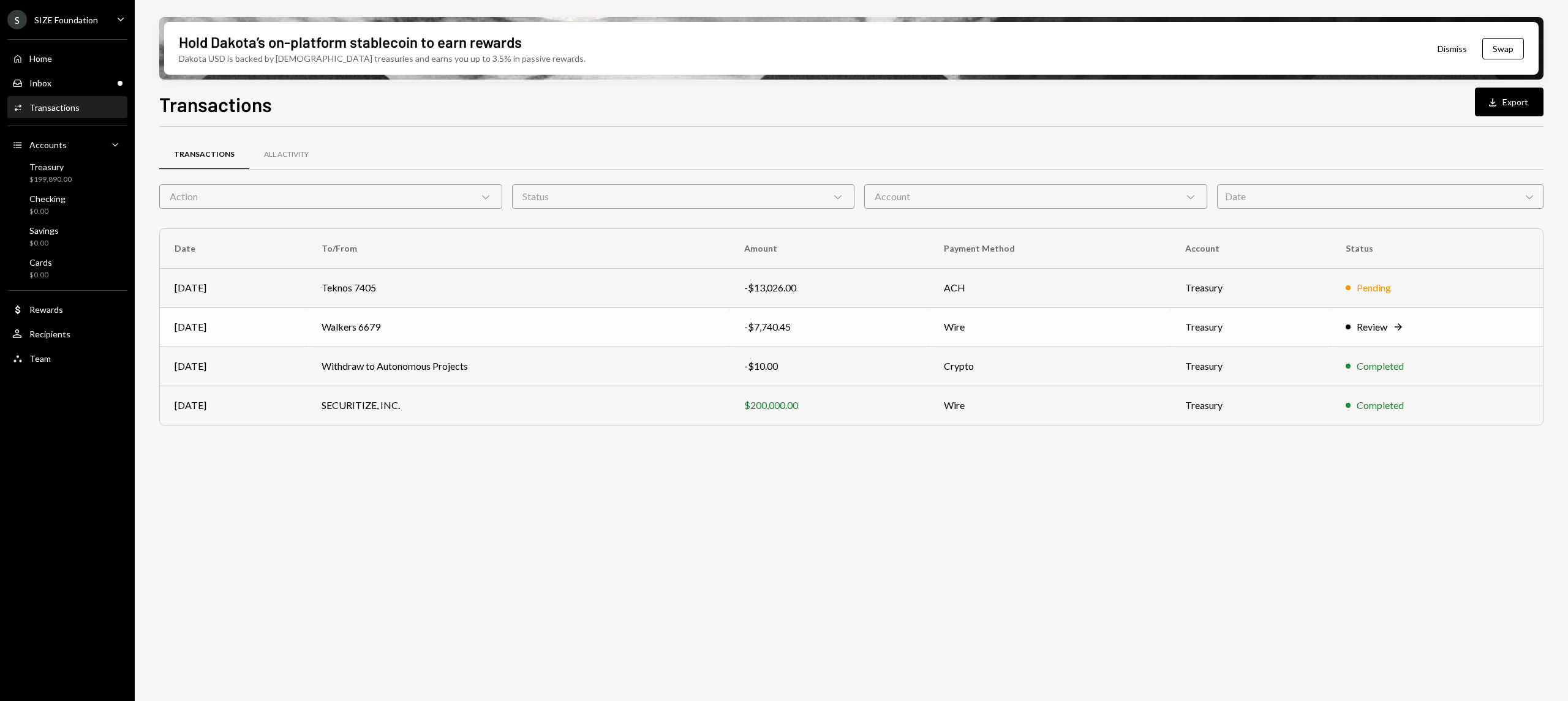
click at [1408, 331] on div "Review Right Arrow" at bounding box center [1437, 327] width 183 height 15
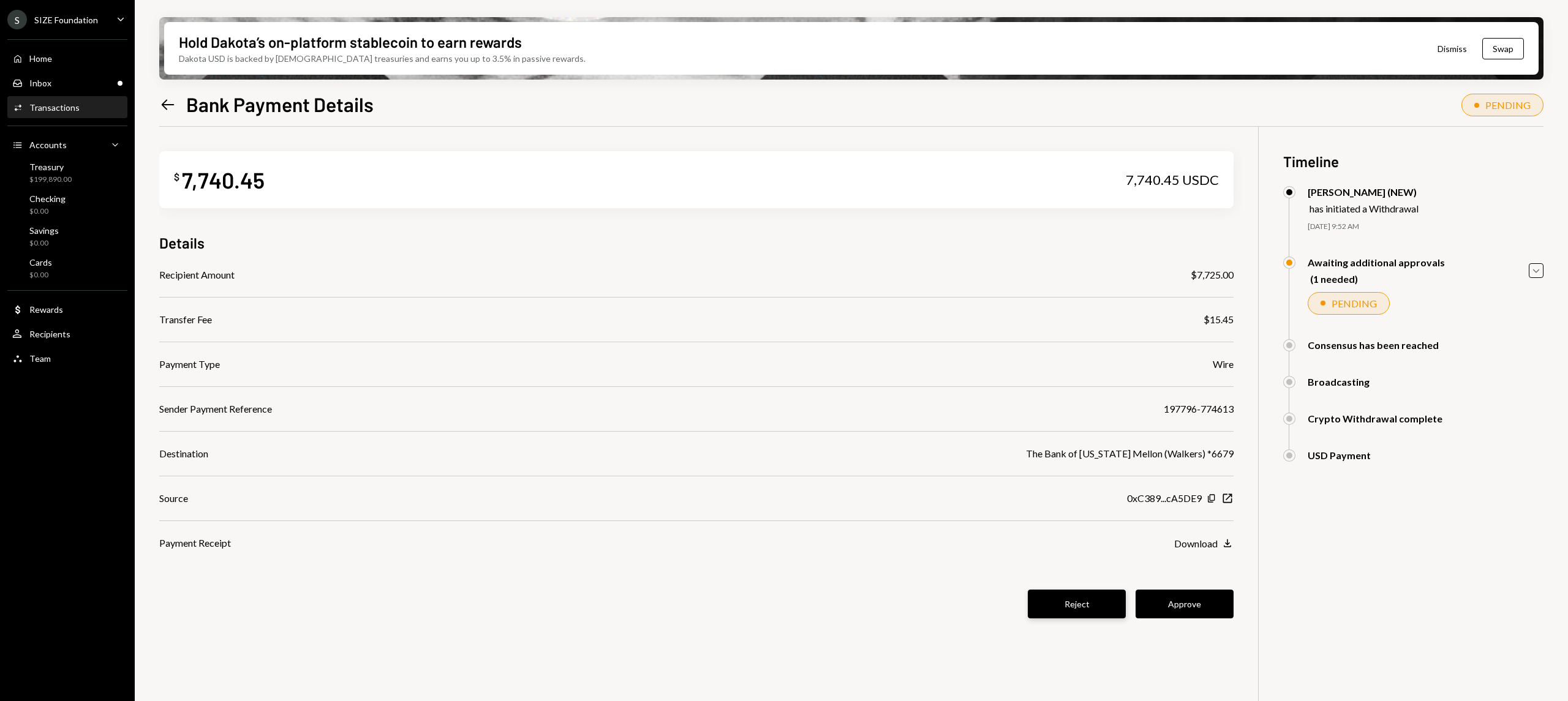
click at [1076, 609] on button "Reject" at bounding box center [1077, 604] width 98 height 28
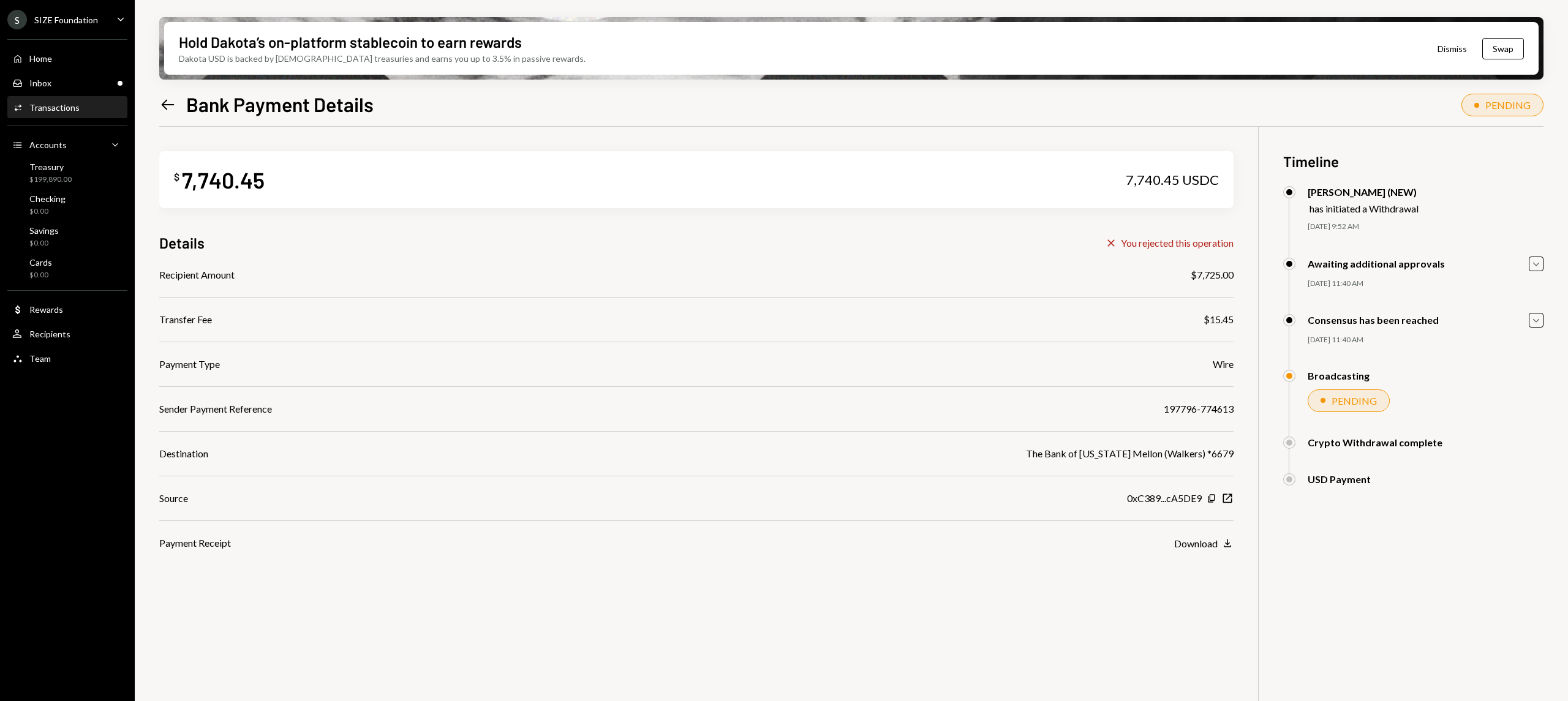
click at [83, 96] on link "Activities Transactions" at bounding box center [67, 107] width 120 height 22
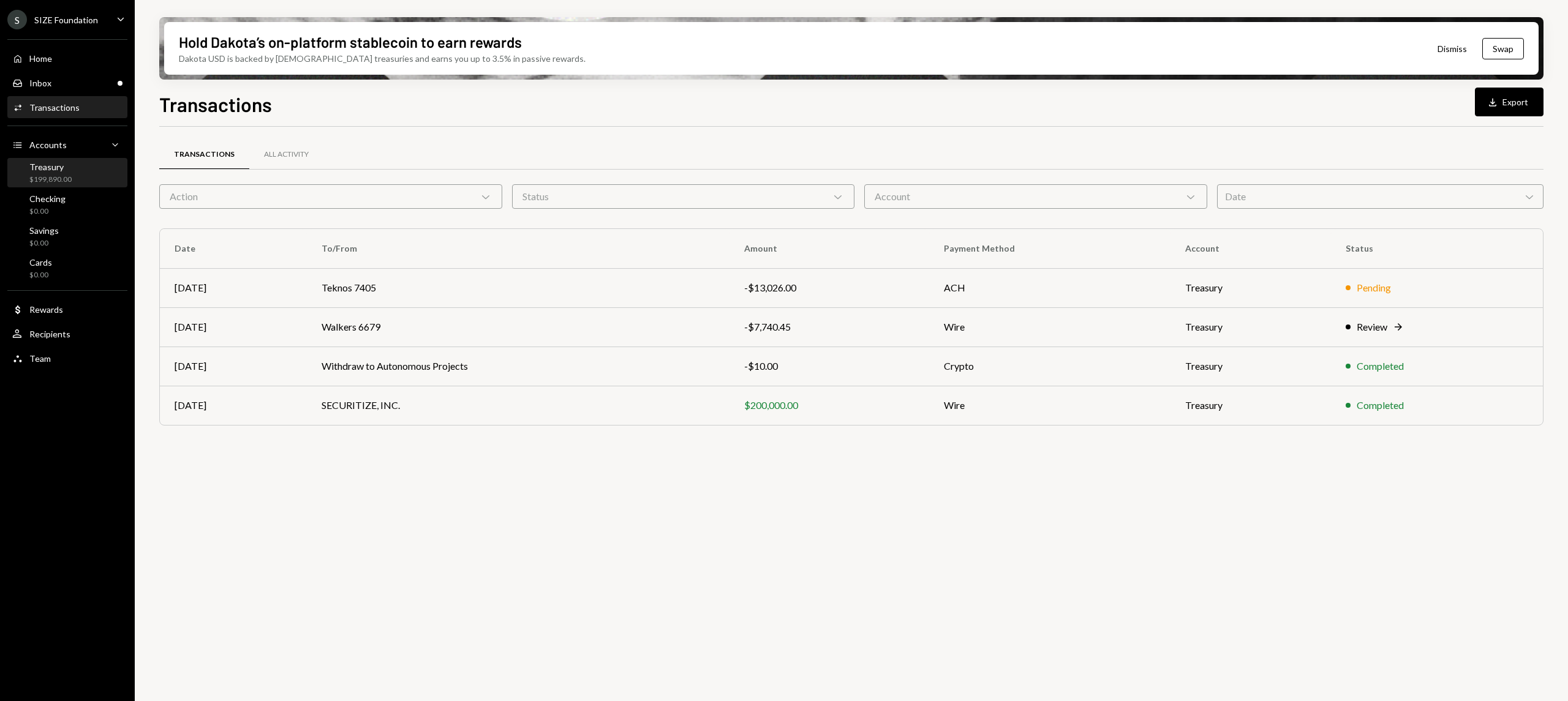
click at [69, 162] on div "Treasury" at bounding box center [50, 166] width 42 height 10
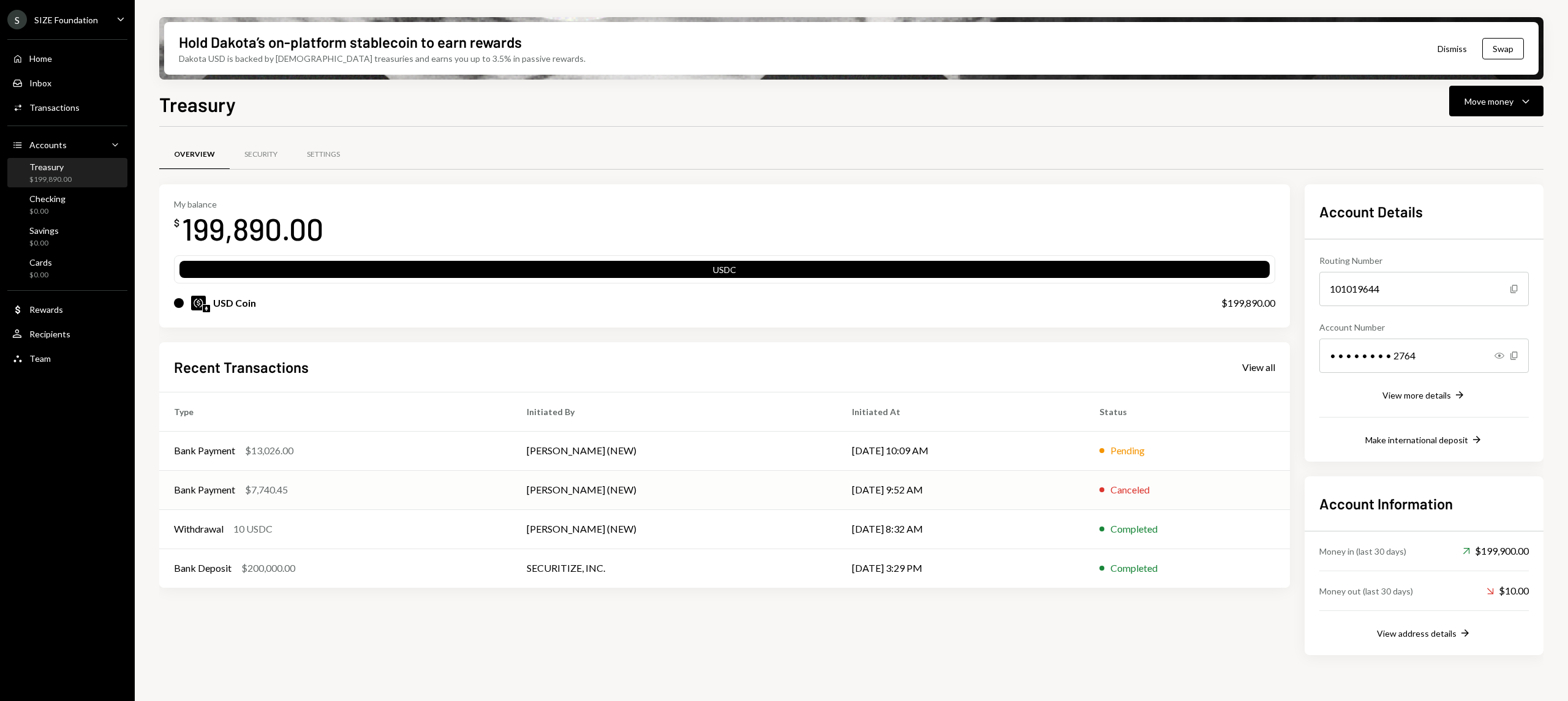
click at [1142, 480] on td "Canceled" at bounding box center [1188, 490] width 205 height 39
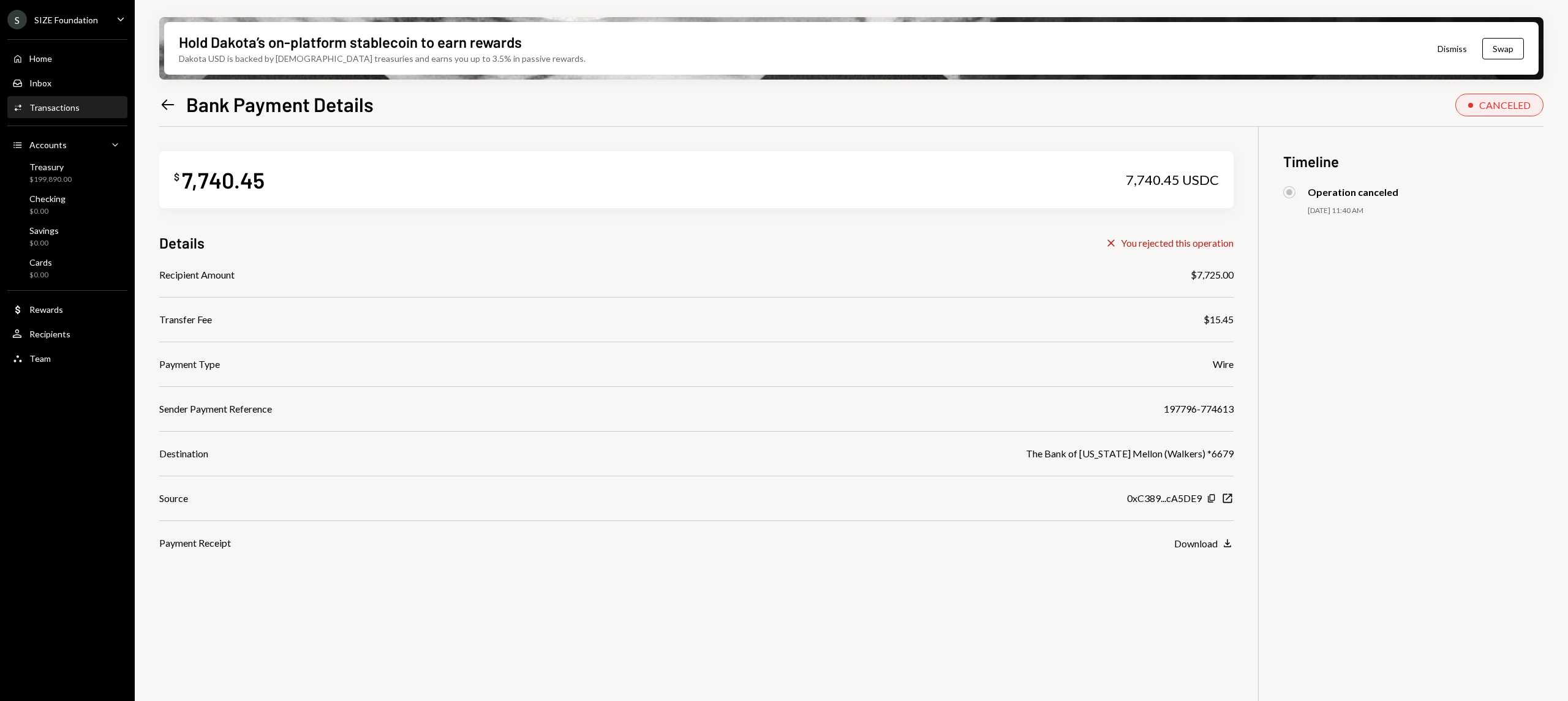
click at [168, 101] on icon "Left Arrow" at bounding box center [167, 104] width 17 height 17
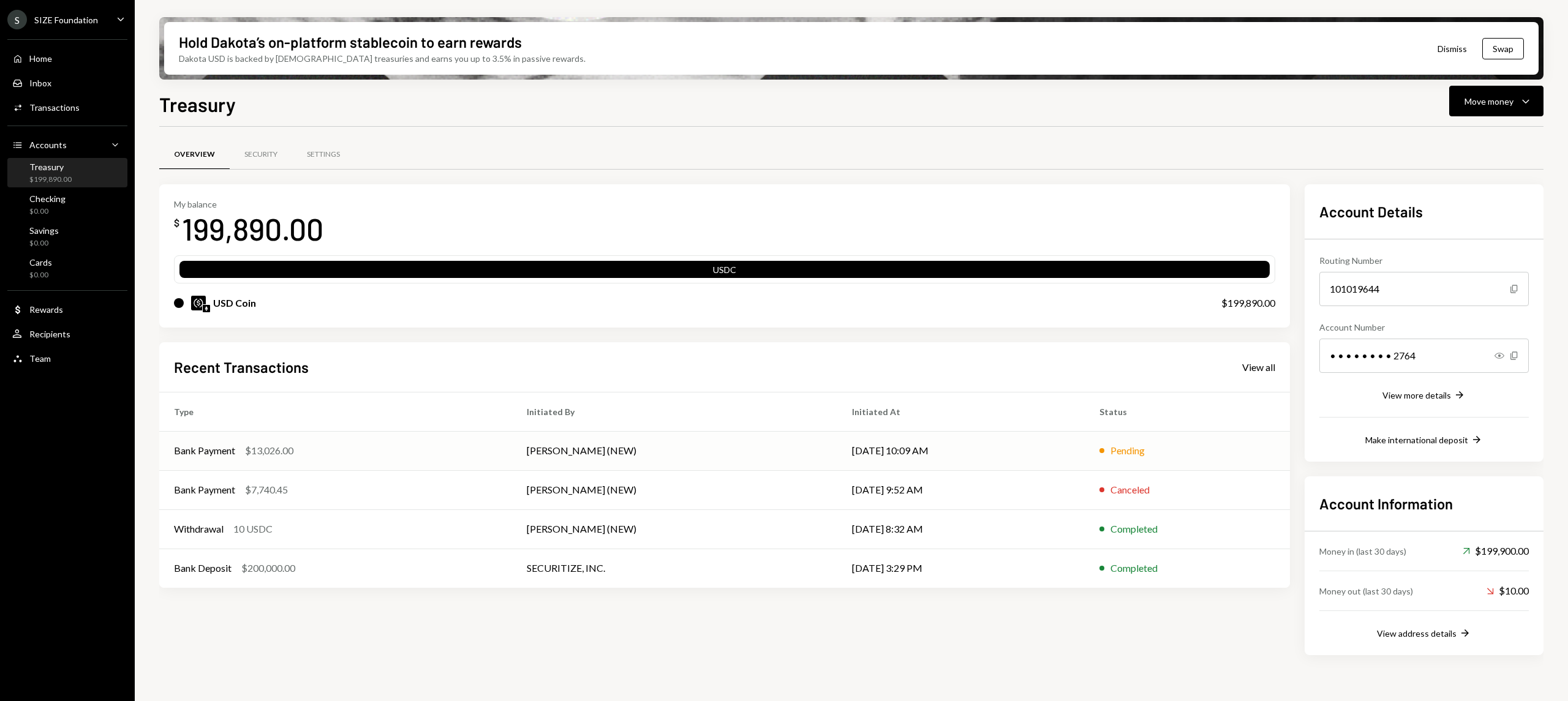
click at [1118, 441] on td "Pending" at bounding box center [1188, 451] width 205 height 39
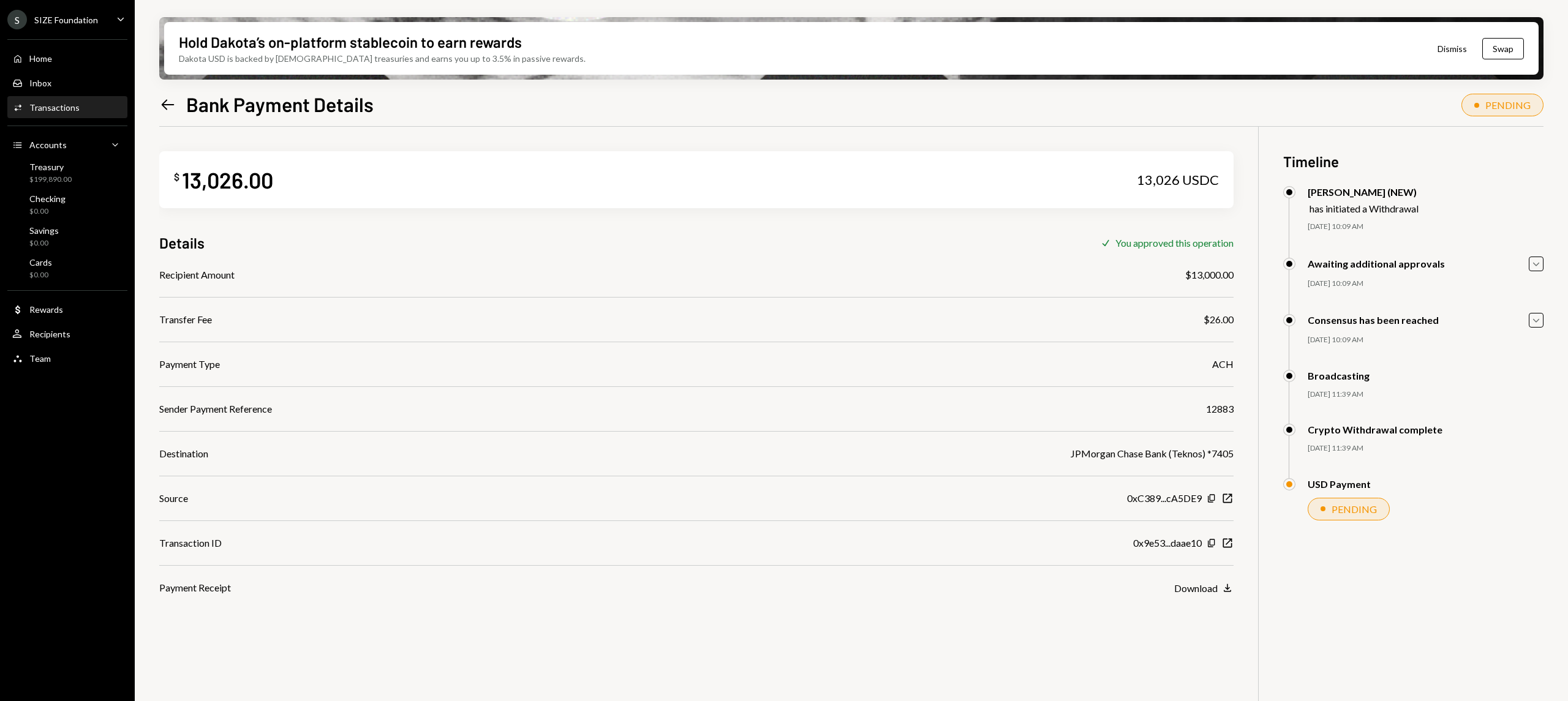
click at [167, 104] on icon "Left Arrow" at bounding box center [167, 104] width 17 height 17
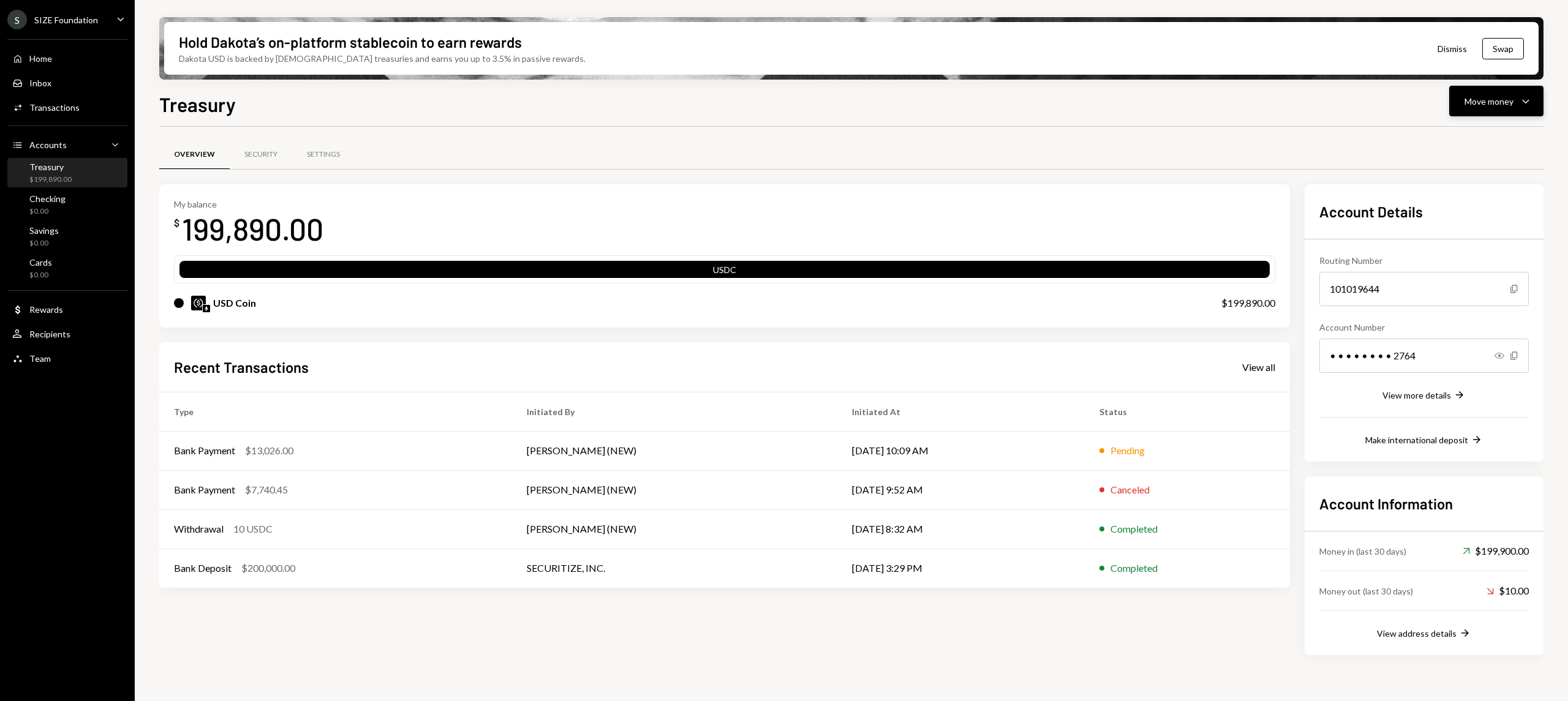
click at [1507, 101] on div "Move money" at bounding box center [1489, 101] width 49 height 13
click at [1464, 135] on div "Send" at bounding box center [1487, 138] width 89 height 13
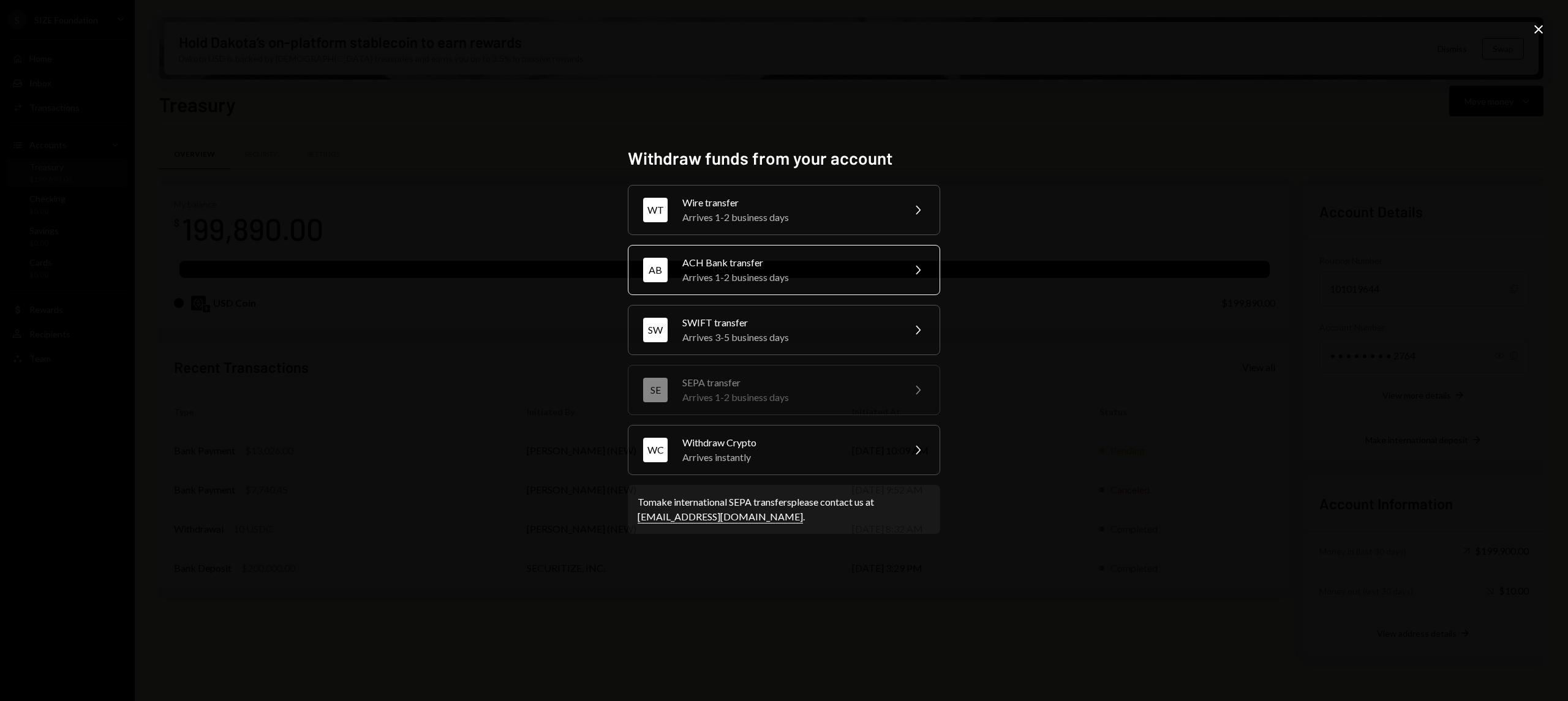
click at [747, 265] on div "ACH Bank transfer" at bounding box center [789, 263] width 213 height 15
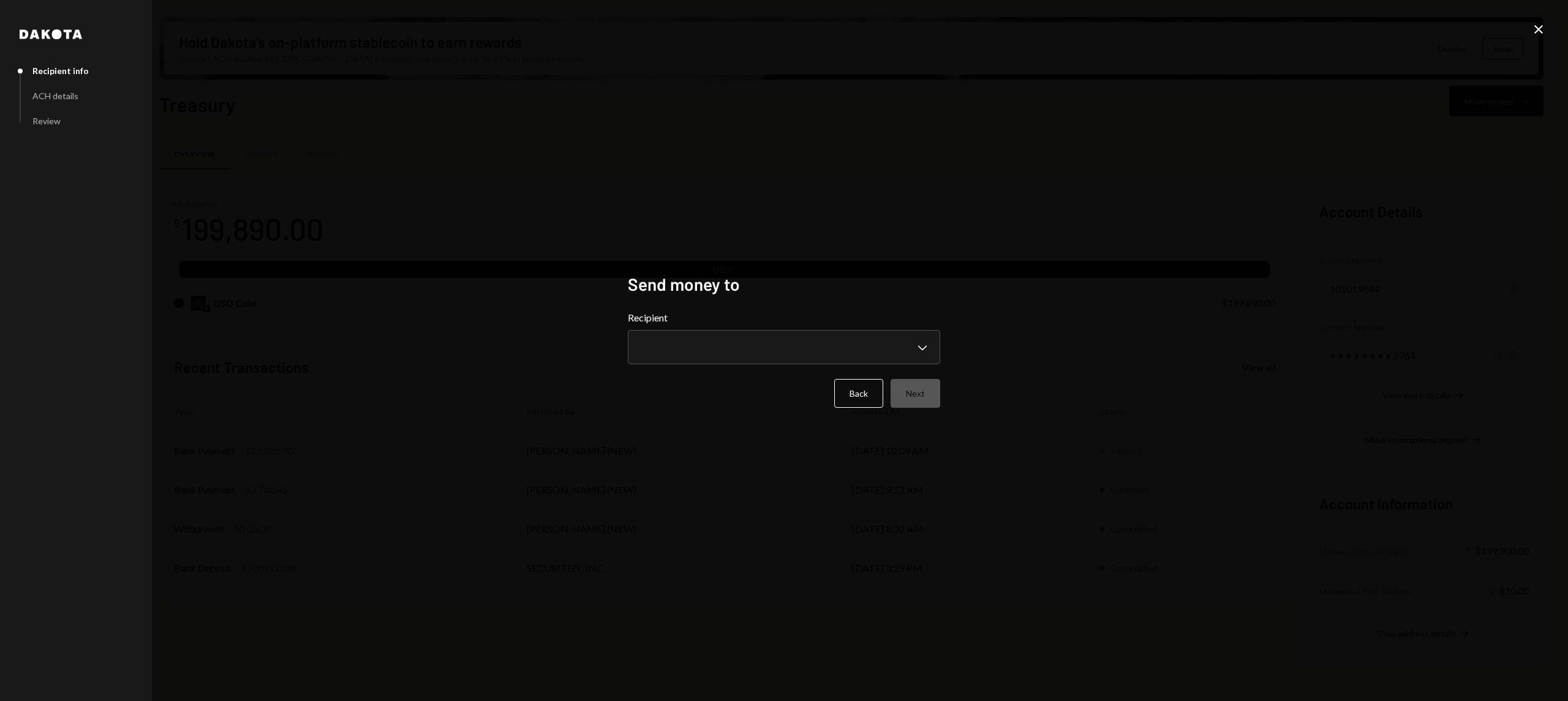
click at [838, 367] on form "**********" at bounding box center [784, 359] width 313 height 97
click at [861, 348] on body "S SIZE Foundation Caret Down Home Home Inbox Inbox Activities Transactions Acco…" at bounding box center [784, 350] width 1568 height 701
click at [903, 246] on div "**********" at bounding box center [784, 350] width 1568 height 701
click at [844, 390] on button "Back" at bounding box center [859, 393] width 49 height 28
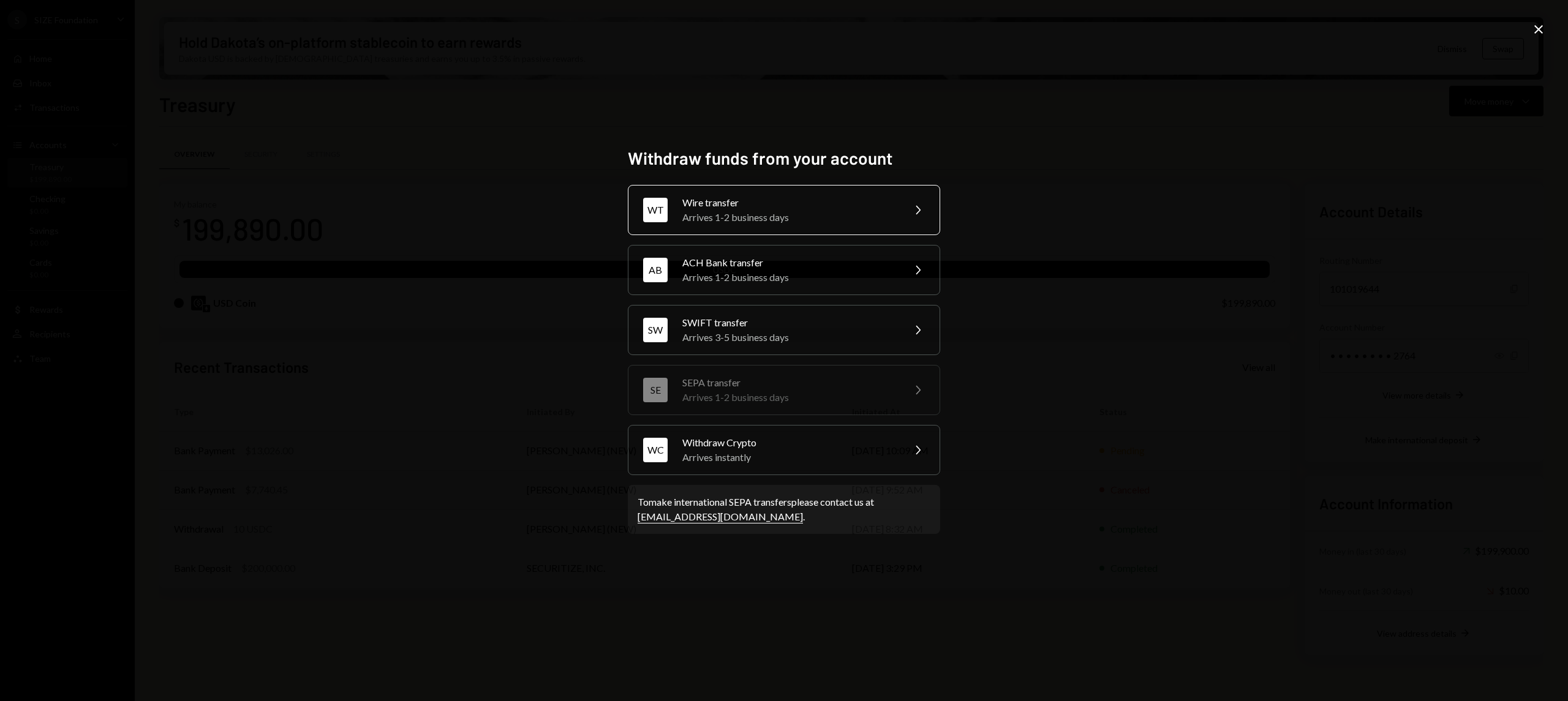
click at [800, 203] on div "Wire transfer" at bounding box center [789, 203] width 213 height 15
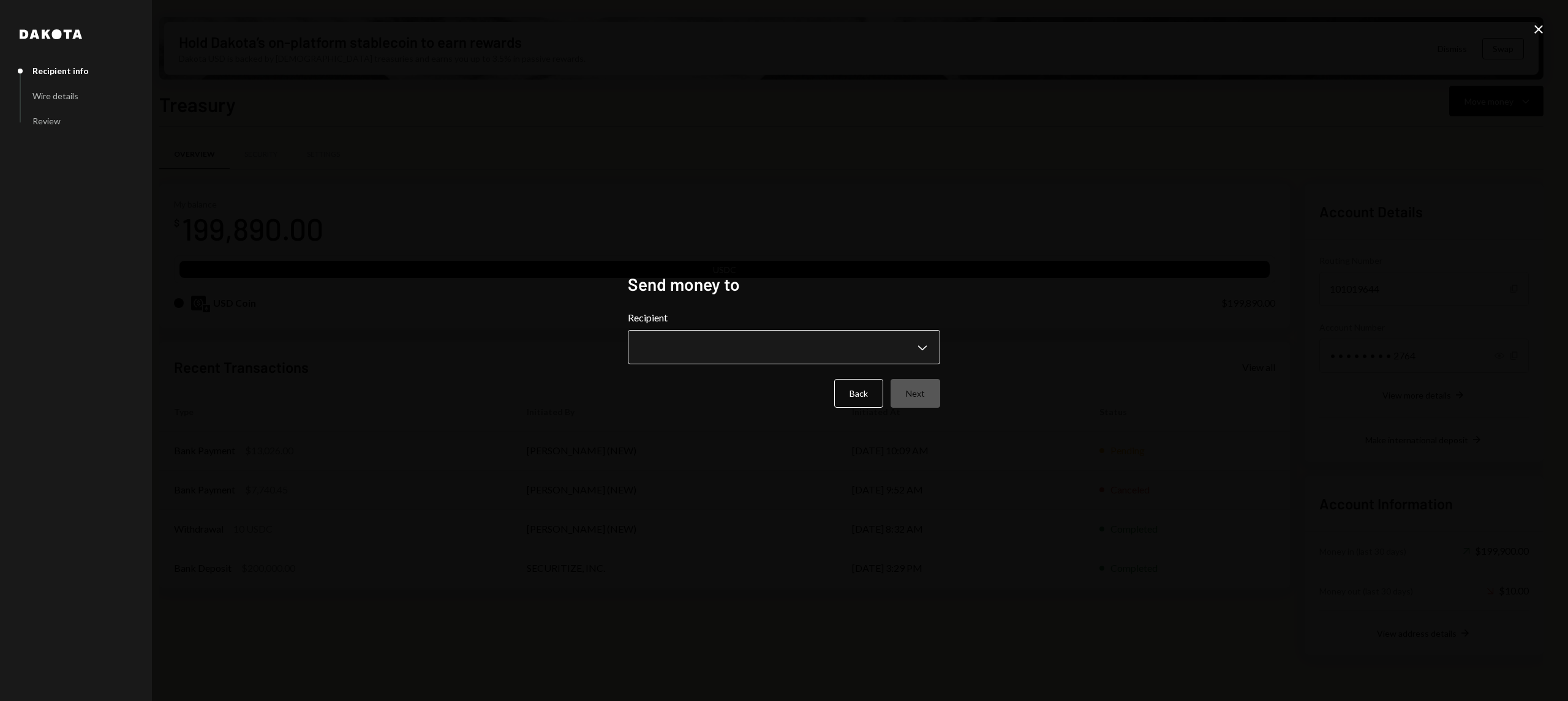
click at [861, 339] on body "S SIZE Foundation Caret Down Home Home Inbox Inbox Activities Transactions Acco…" at bounding box center [784, 350] width 1568 height 701
select select "**********"
click at [911, 394] on button "Next" at bounding box center [916, 393] width 50 height 28
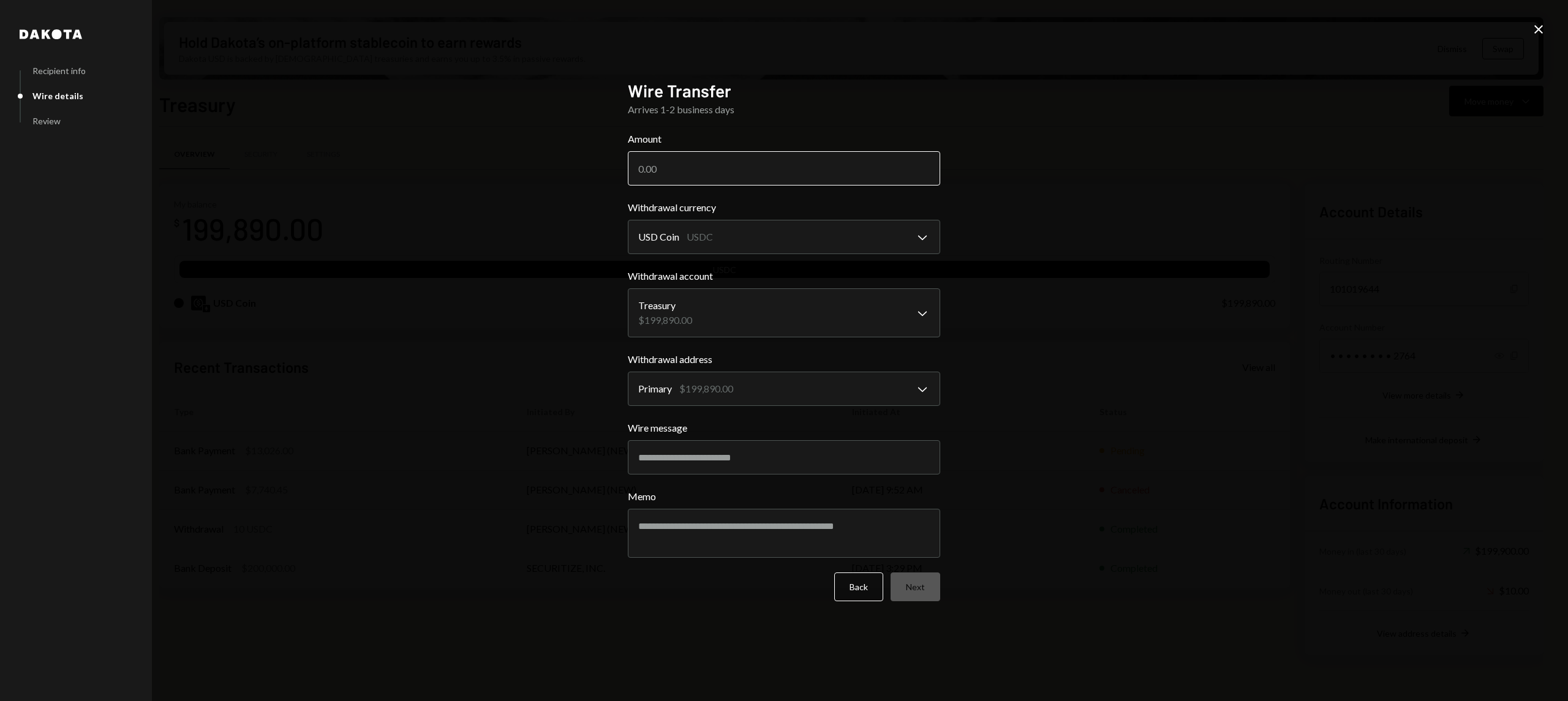
click at [704, 167] on input "Amount" at bounding box center [784, 168] width 313 height 34
click at [699, 175] on input "Amount" at bounding box center [784, 168] width 313 height 34
type input "7725"
click at [783, 461] on input "Wire message" at bounding box center [784, 457] width 313 height 34
click at [783, 461] on input "**" at bounding box center [784, 457] width 313 height 34
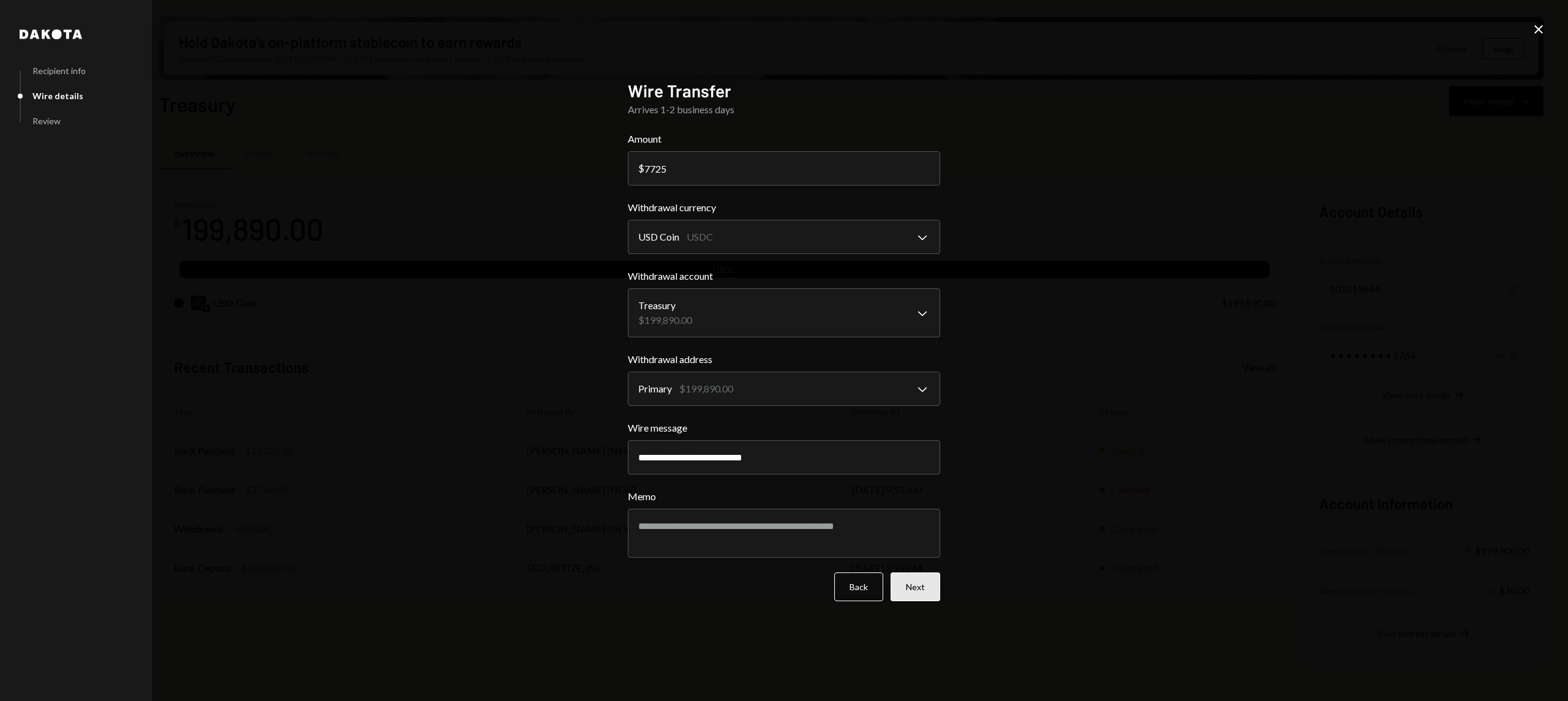
type input "**********"
click at [913, 586] on button "Next" at bounding box center [916, 586] width 50 height 28
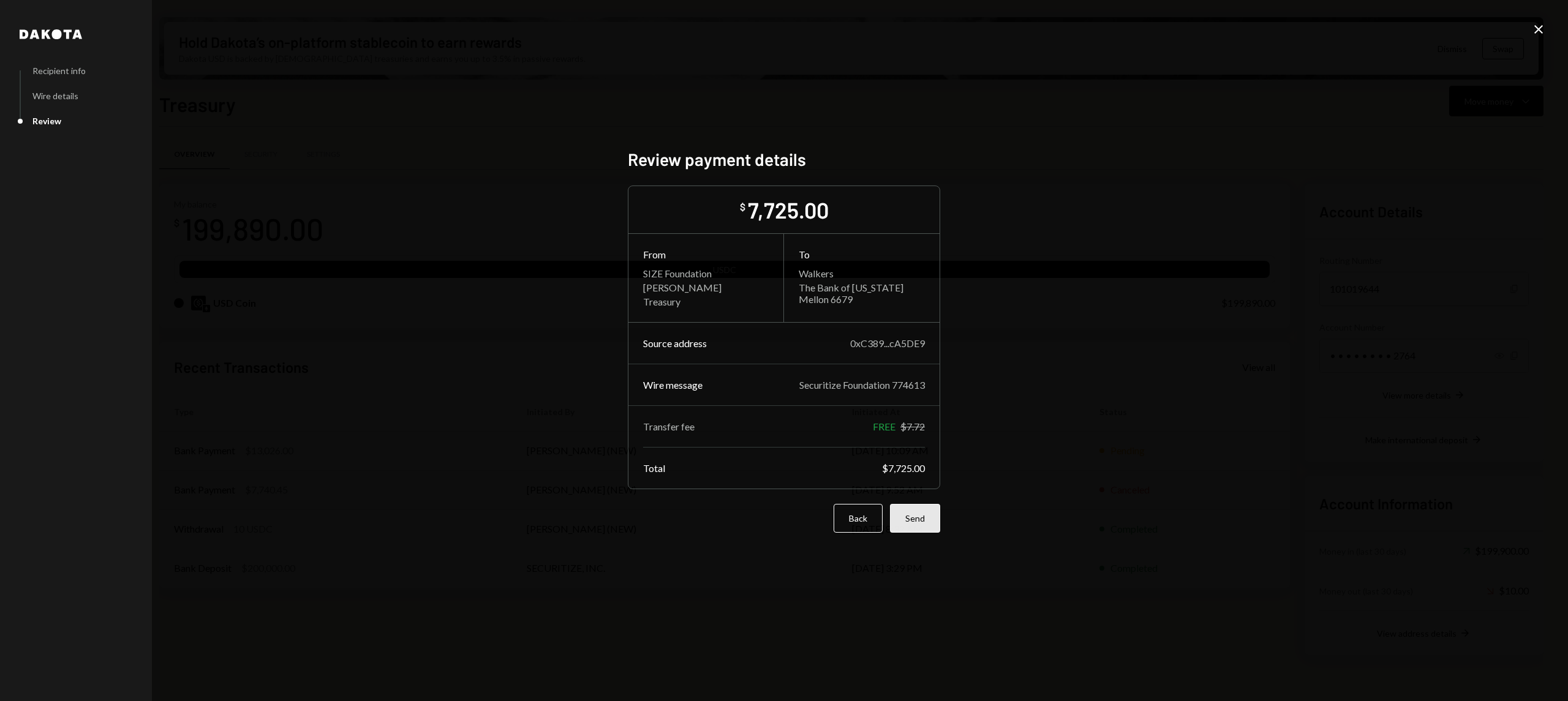
click at [922, 510] on button "Send" at bounding box center [915, 518] width 50 height 28
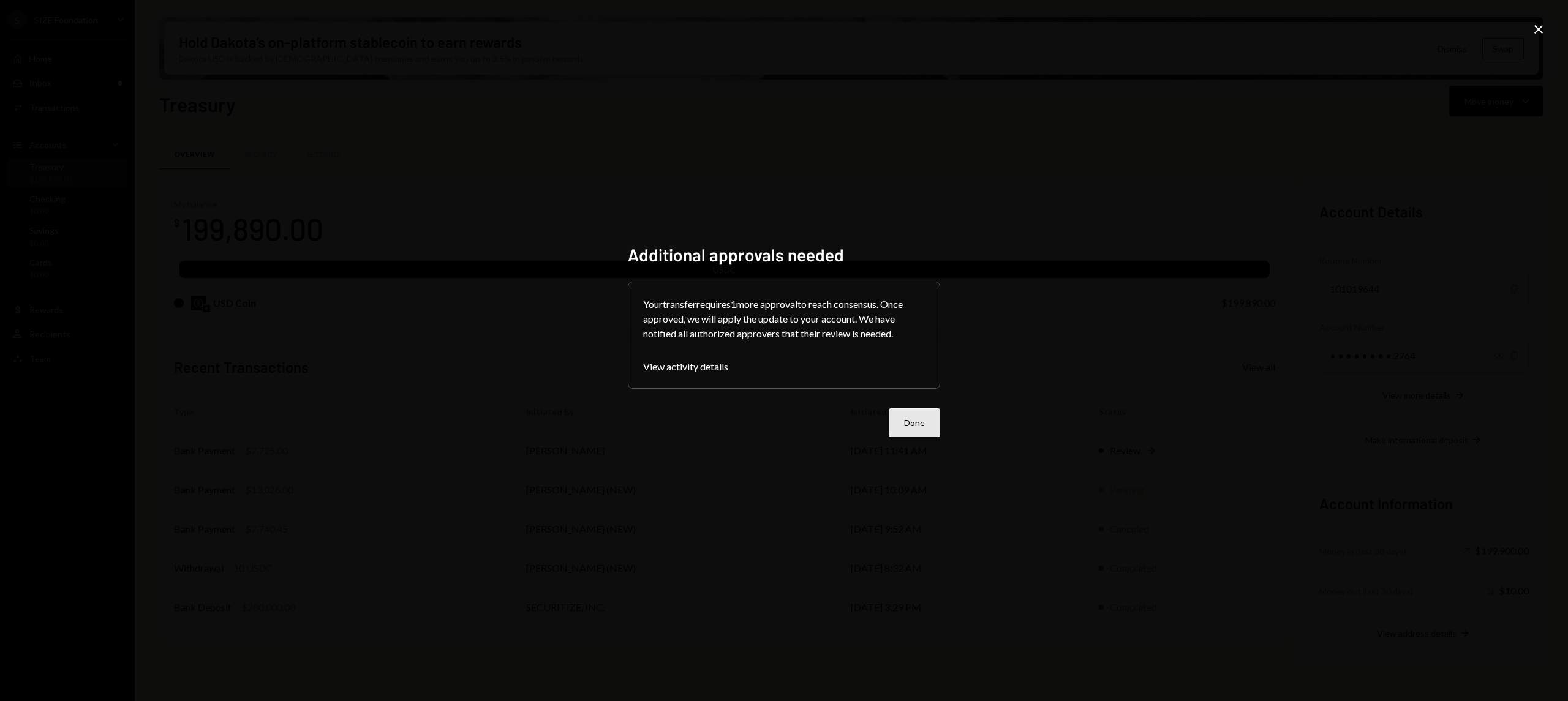
click at [920, 416] on button "Done" at bounding box center [914, 423] width 51 height 28
